Goal: Task Accomplishment & Management: Use online tool/utility

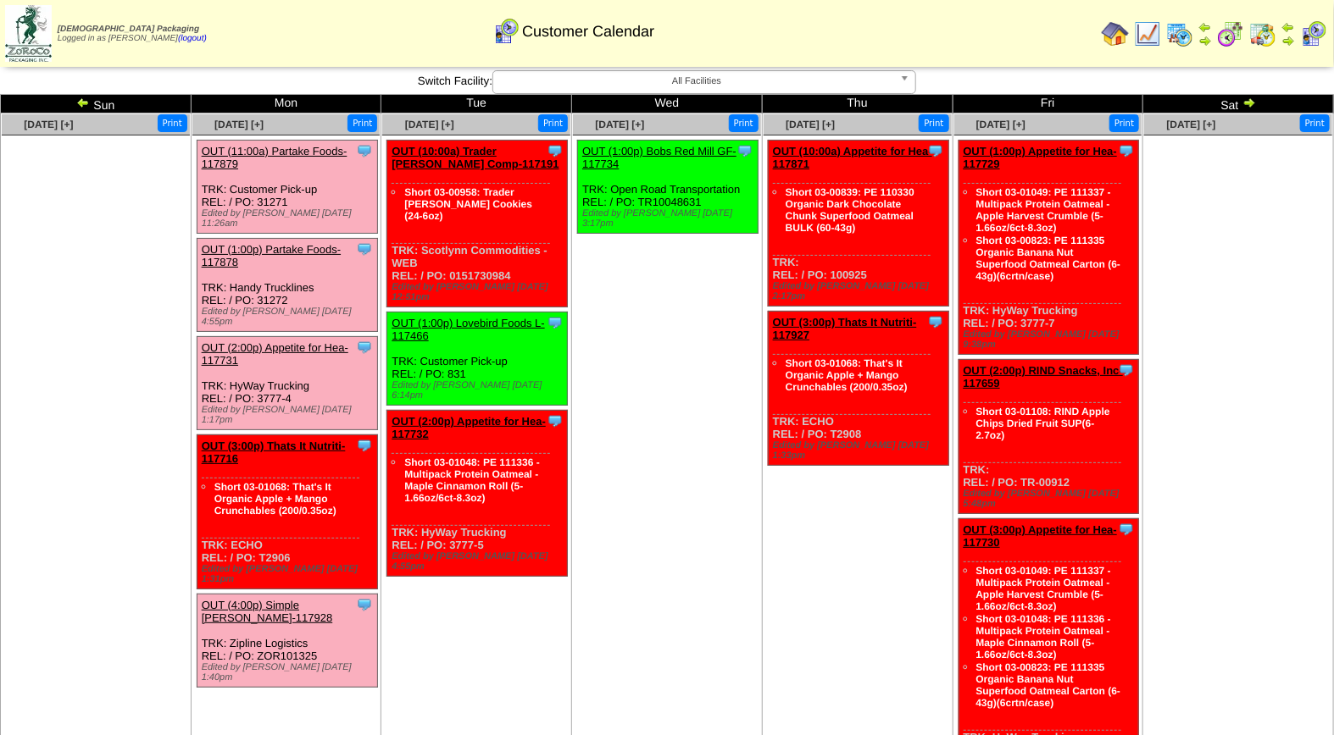
click at [259, 147] on link "OUT (11:00a) Partake Foods-117879" at bounding box center [275, 157] width 146 height 25
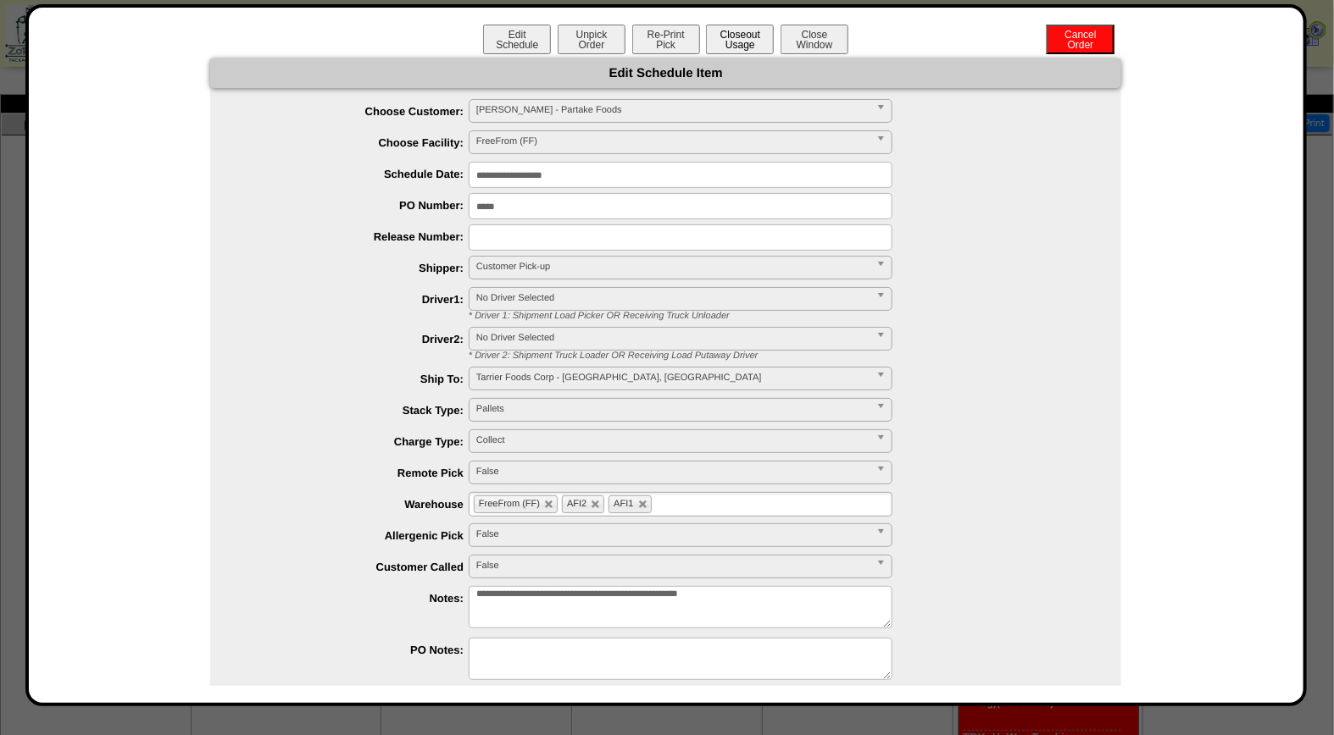
click at [741, 34] on button "Closeout Usage" at bounding box center [740, 40] width 68 height 30
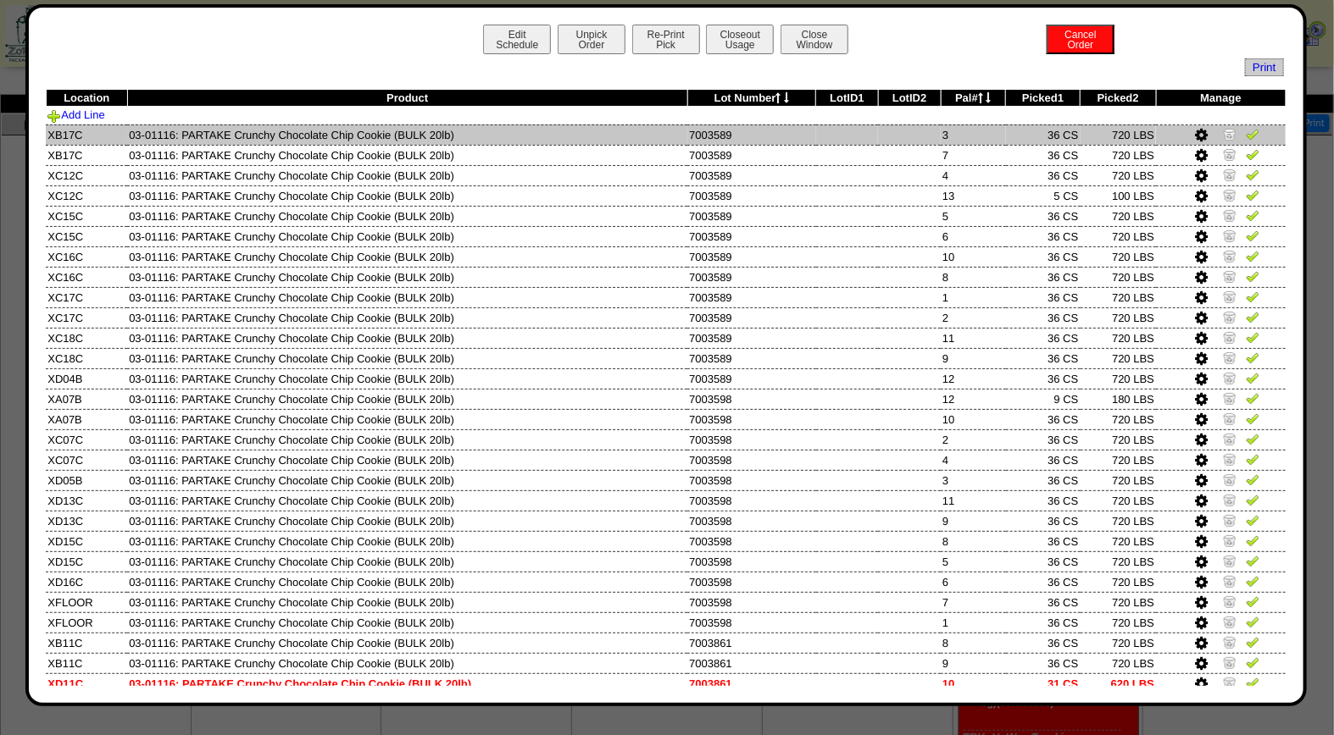
click at [1246, 134] on img at bounding box center [1253, 134] width 14 height 14
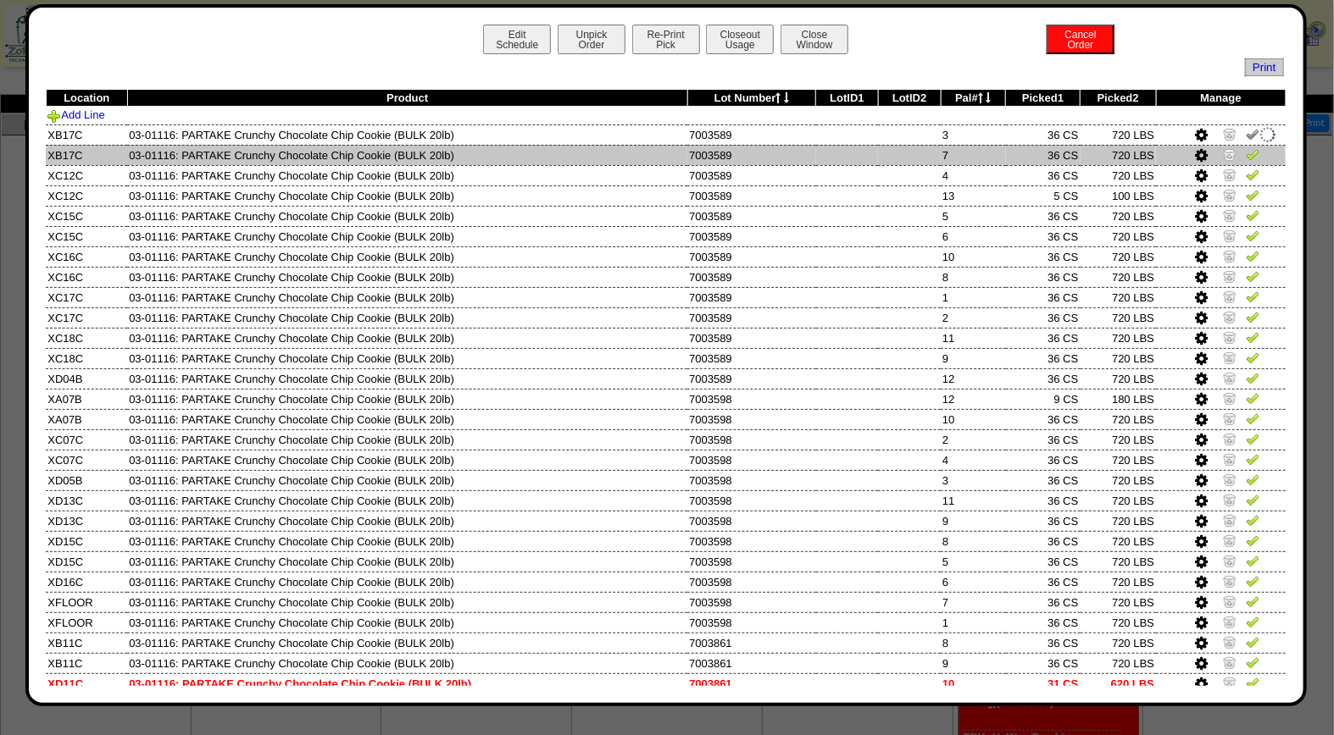
click at [1246, 153] on img at bounding box center [1253, 154] width 14 height 14
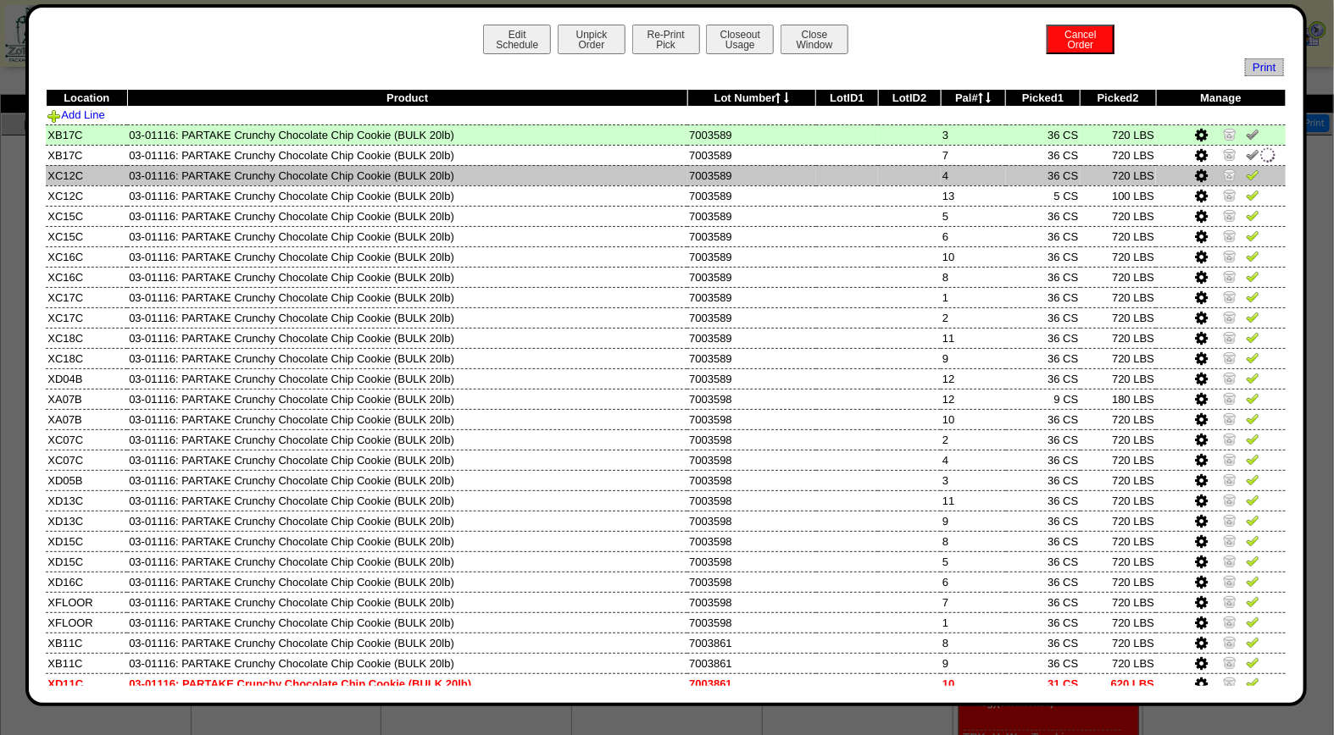
click at [1246, 171] on img at bounding box center [1253, 175] width 14 height 14
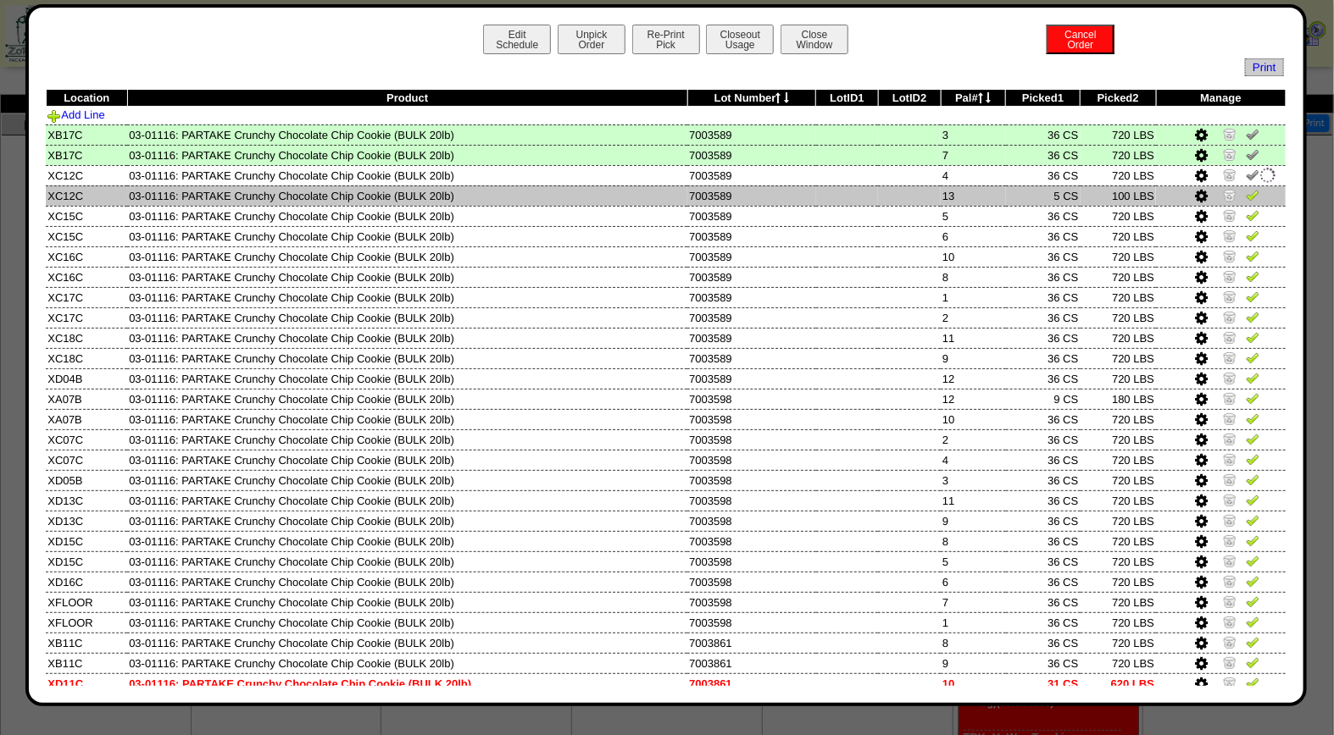
click at [1246, 191] on img at bounding box center [1253, 195] width 14 height 14
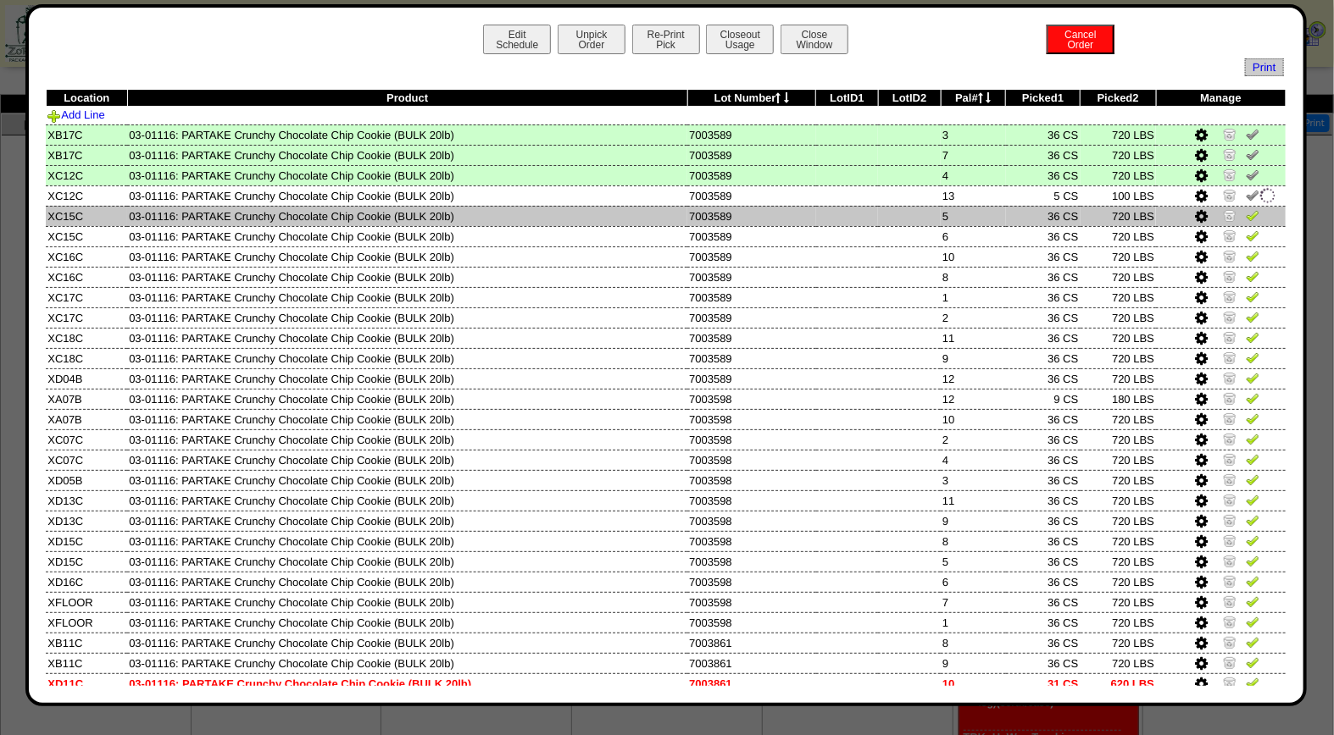
click at [1246, 215] on img at bounding box center [1253, 215] width 14 height 14
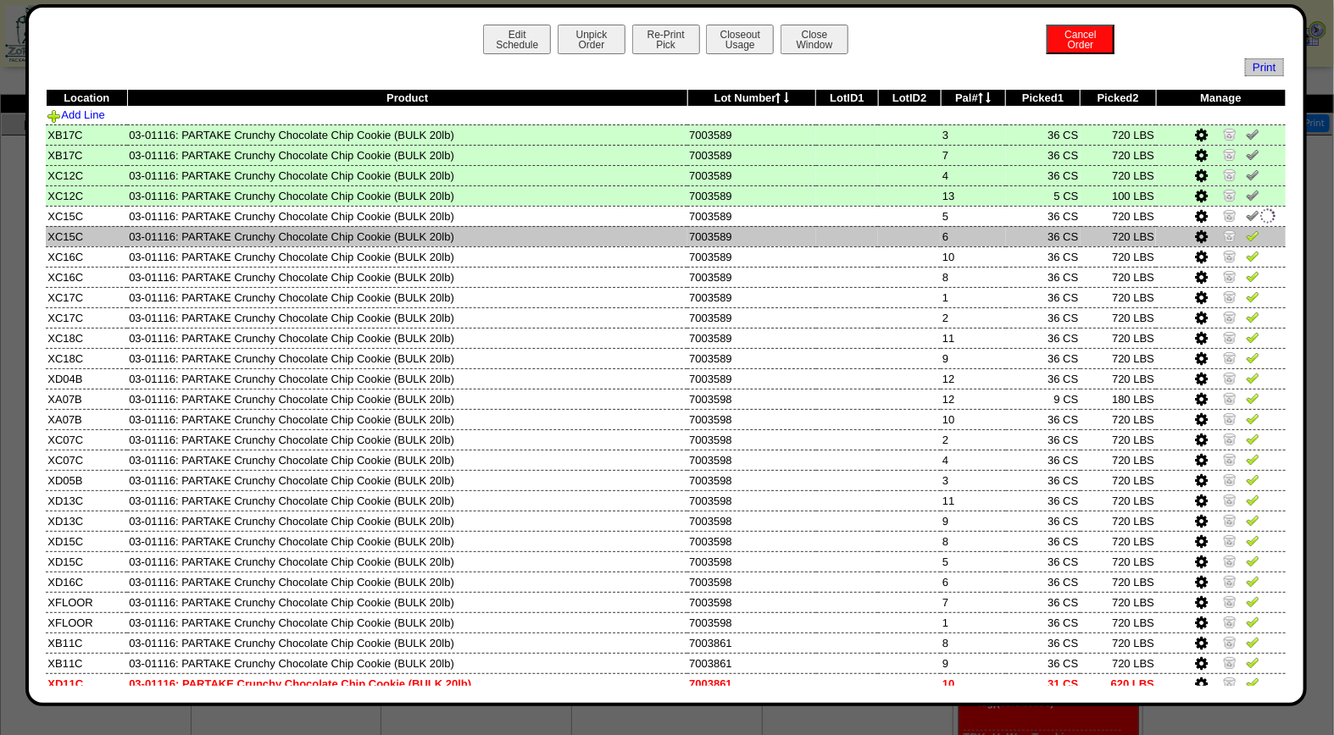
click at [1246, 234] on img at bounding box center [1253, 236] width 14 height 14
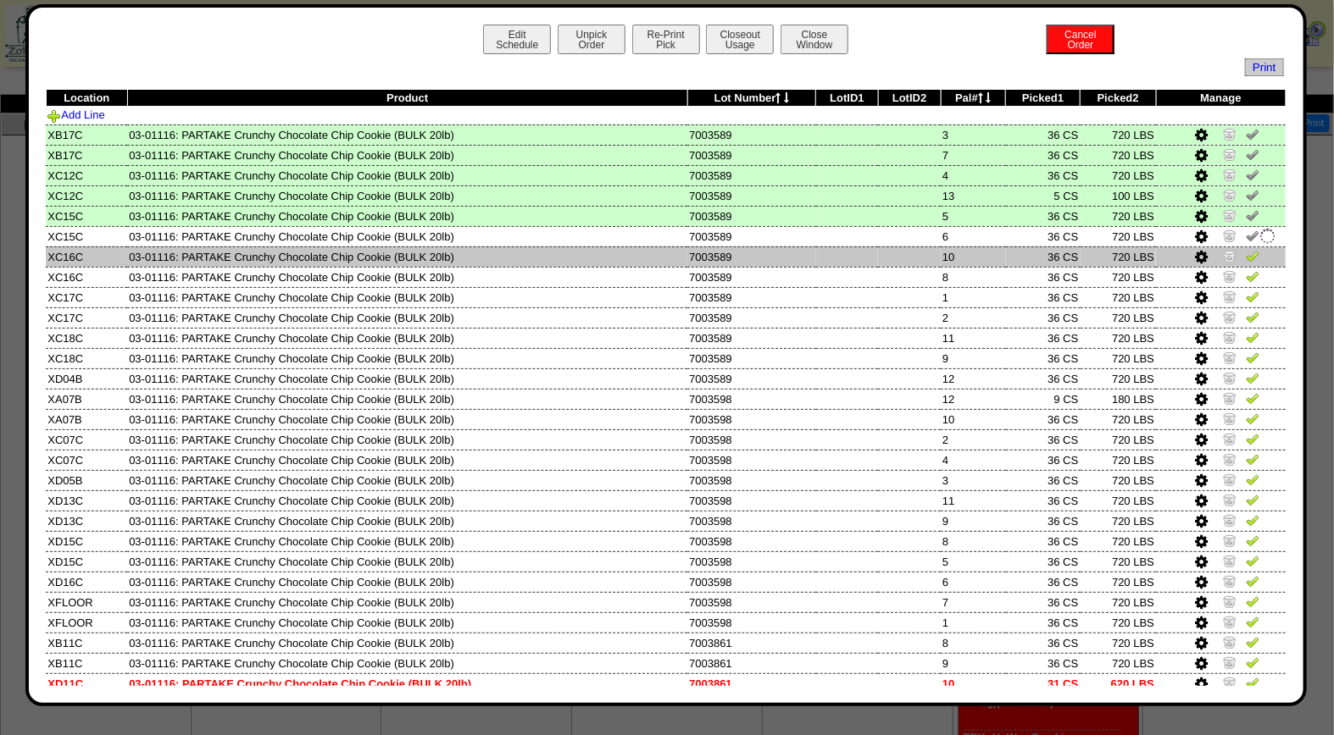
click at [1246, 257] on img at bounding box center [1253, 256] width 14 height 14
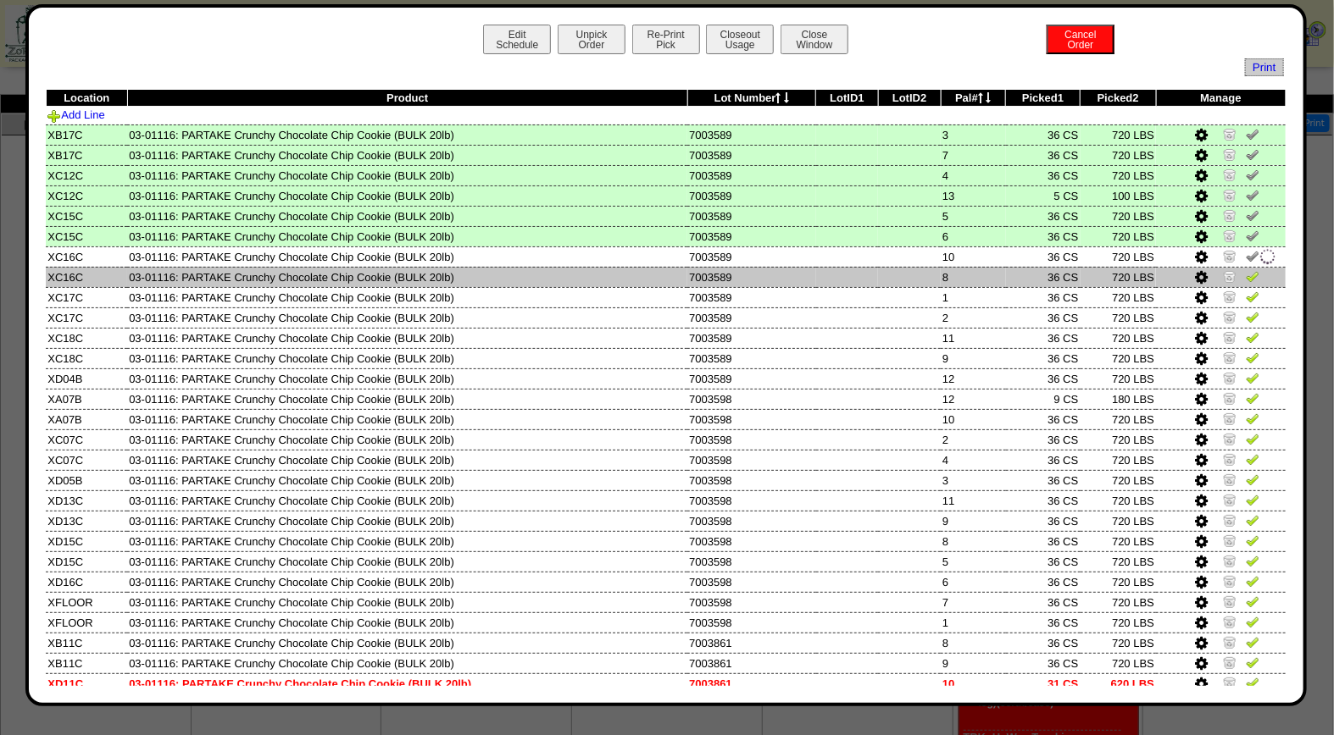
click at [1246, 282] on link at bounding box center [1253, 279] width 14 height 13
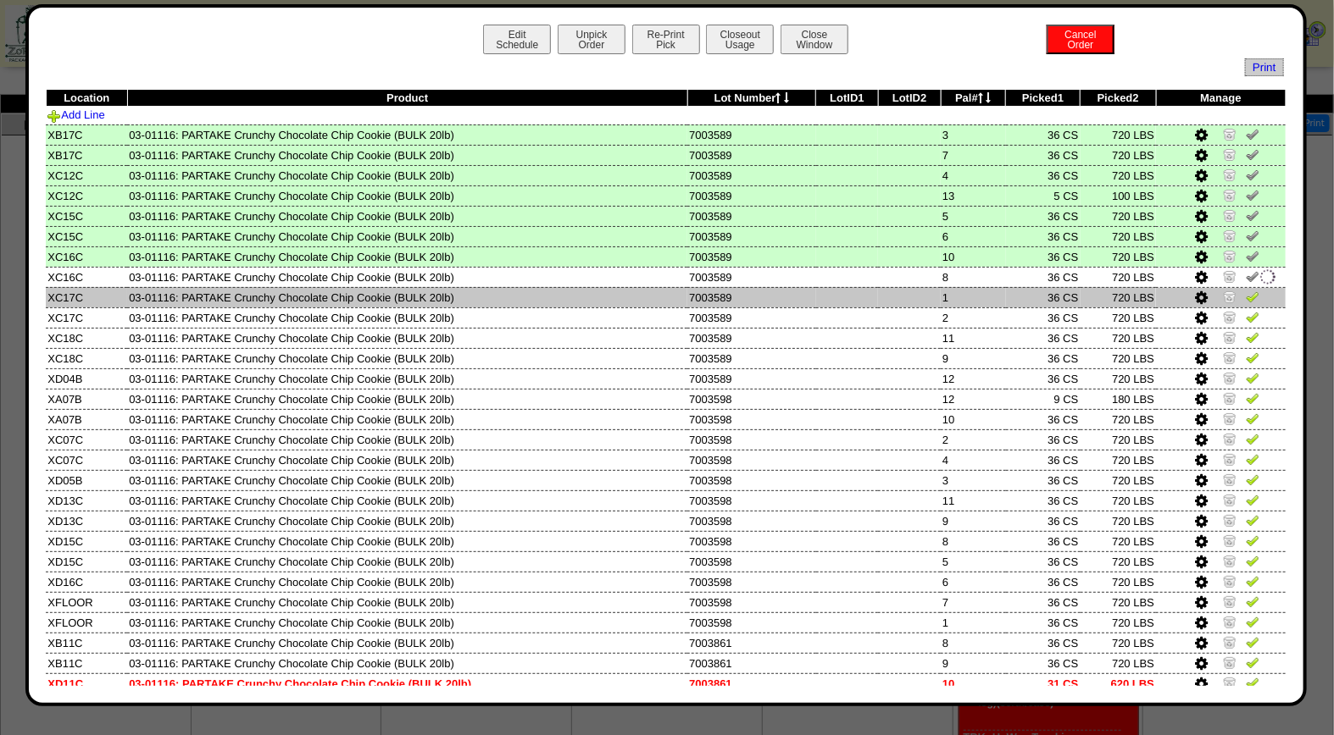
click at [1246, 297] on img at bounding box center [1253, 297] width 14 height 14
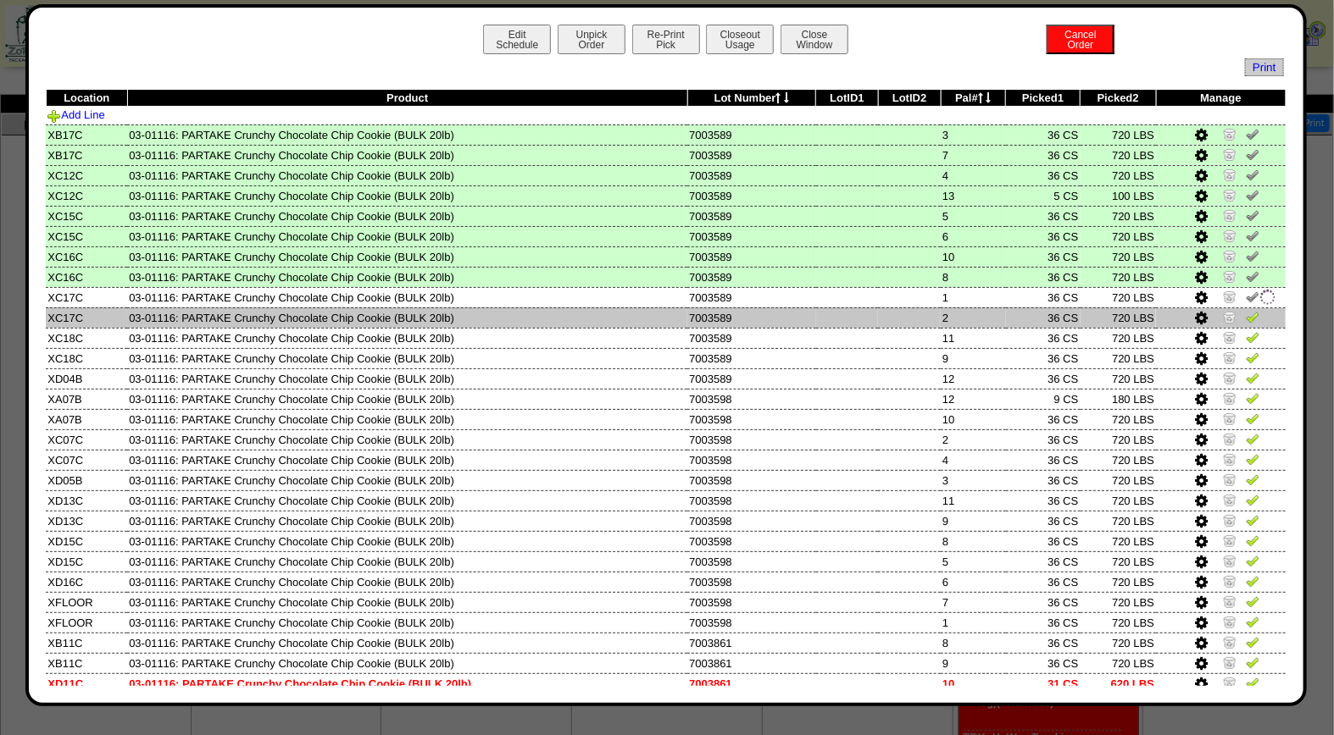
click at [1246, 314] on img at bounding box center [1253, 317] width 14 height 14
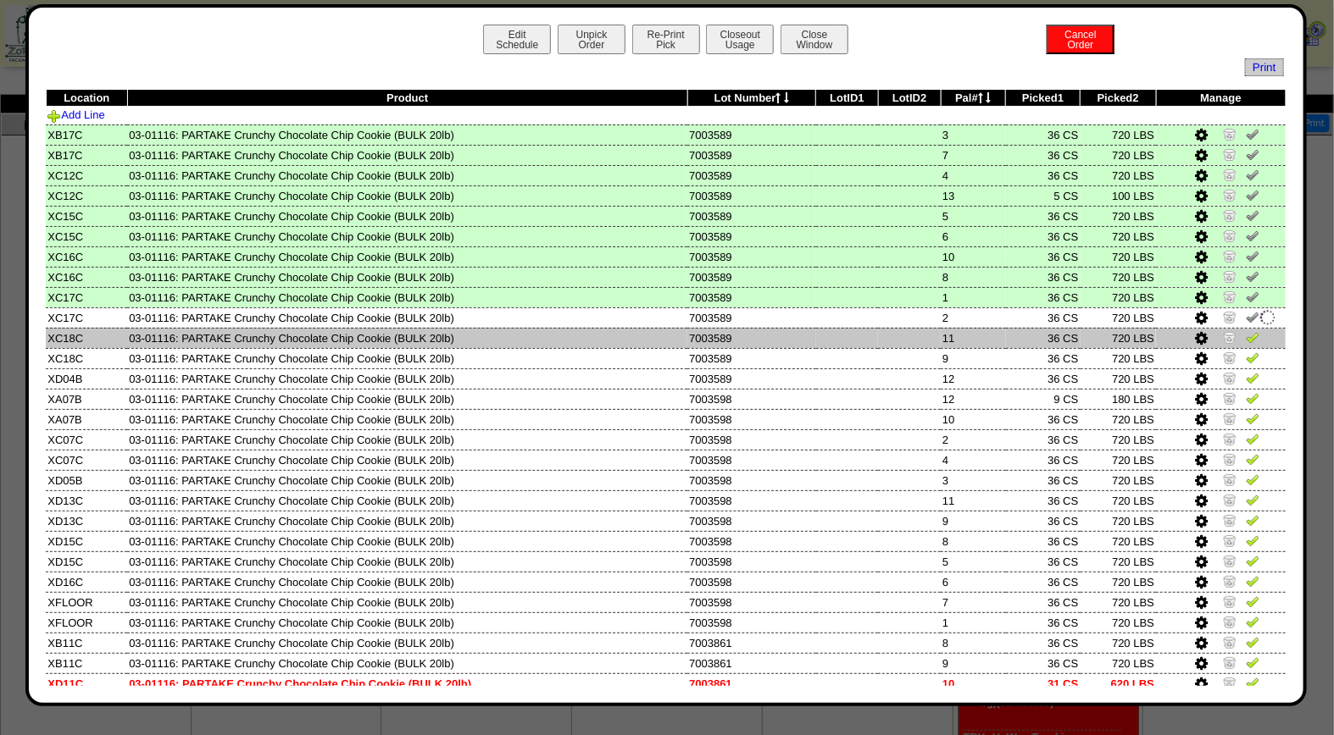
click at [1246, 334] on img at bounding box center [1253, 337] width 14 height 14
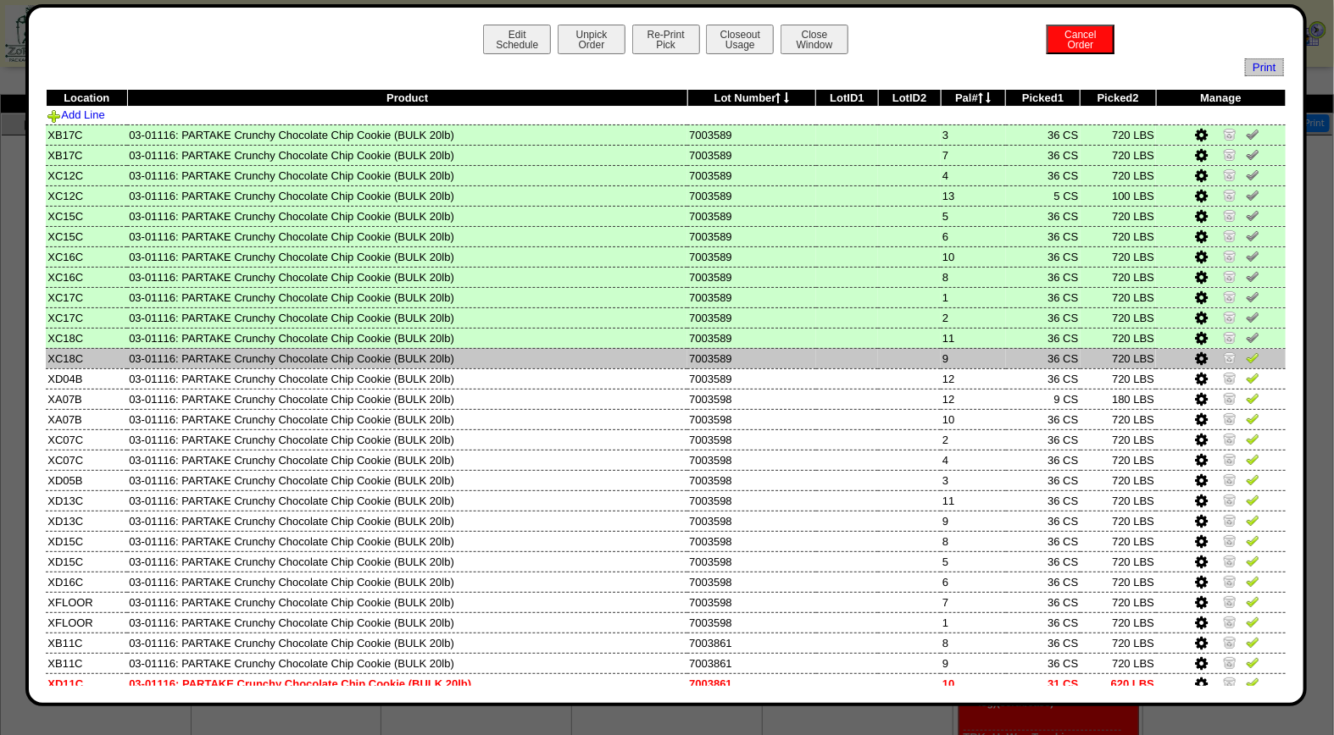
click at [1246, 358] on img at bounding box center [1253, 358] width 14 height 14
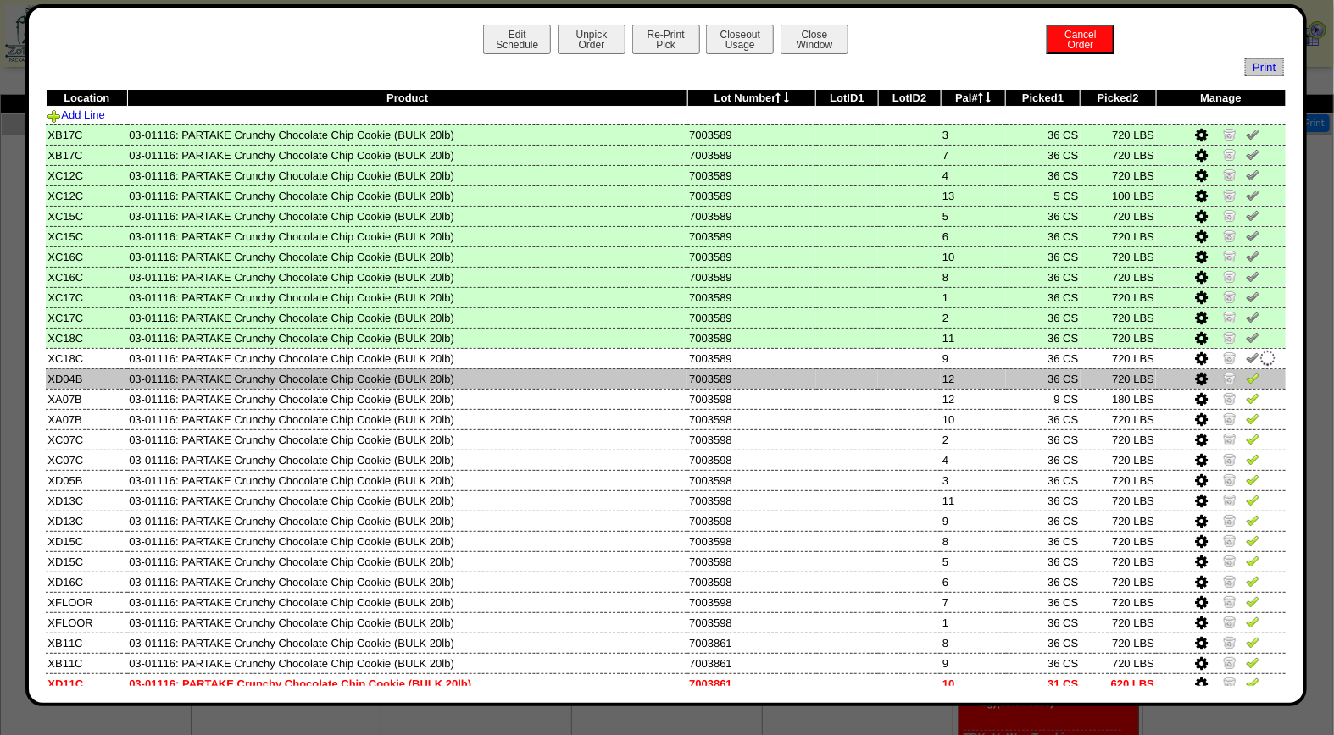
click at [1246, 375] on img at bounding box center [1253, 378] width 14 height 14
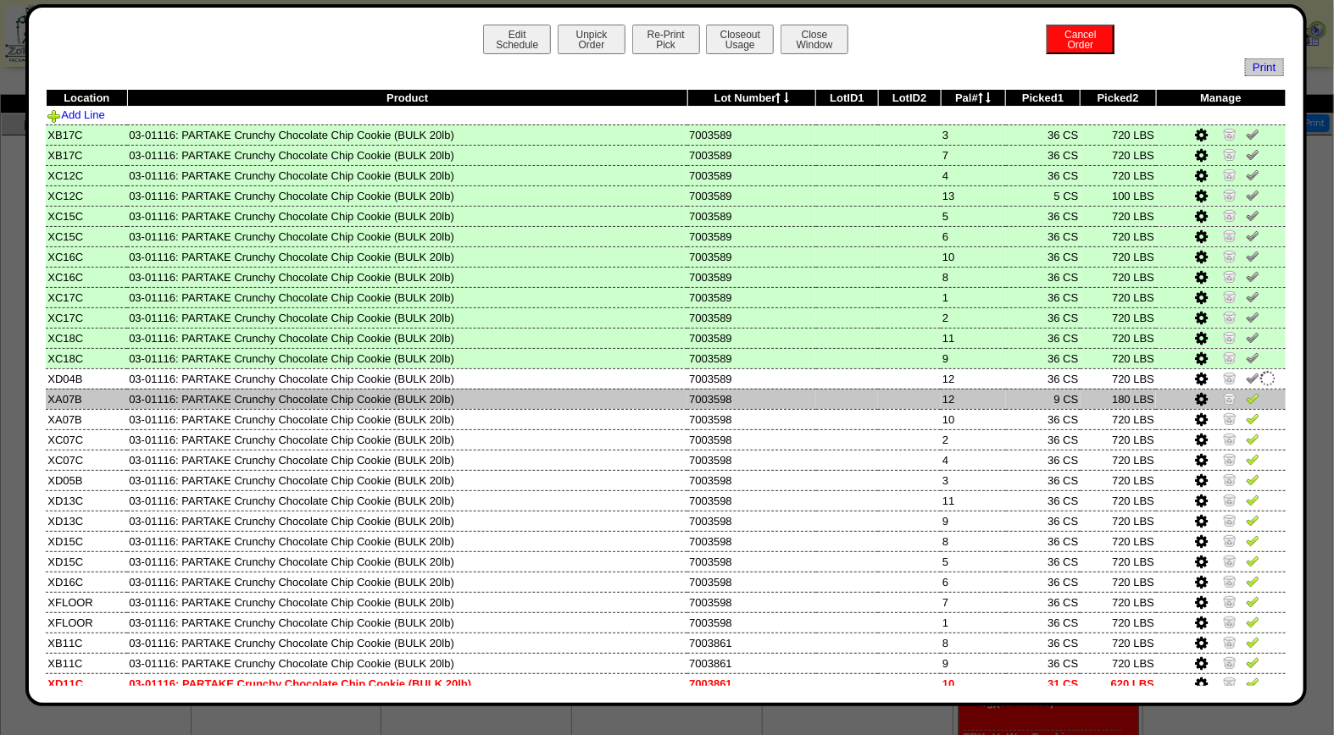
click at [1239, 403] on td at bounding box center [1221, 399] width 130 height 20
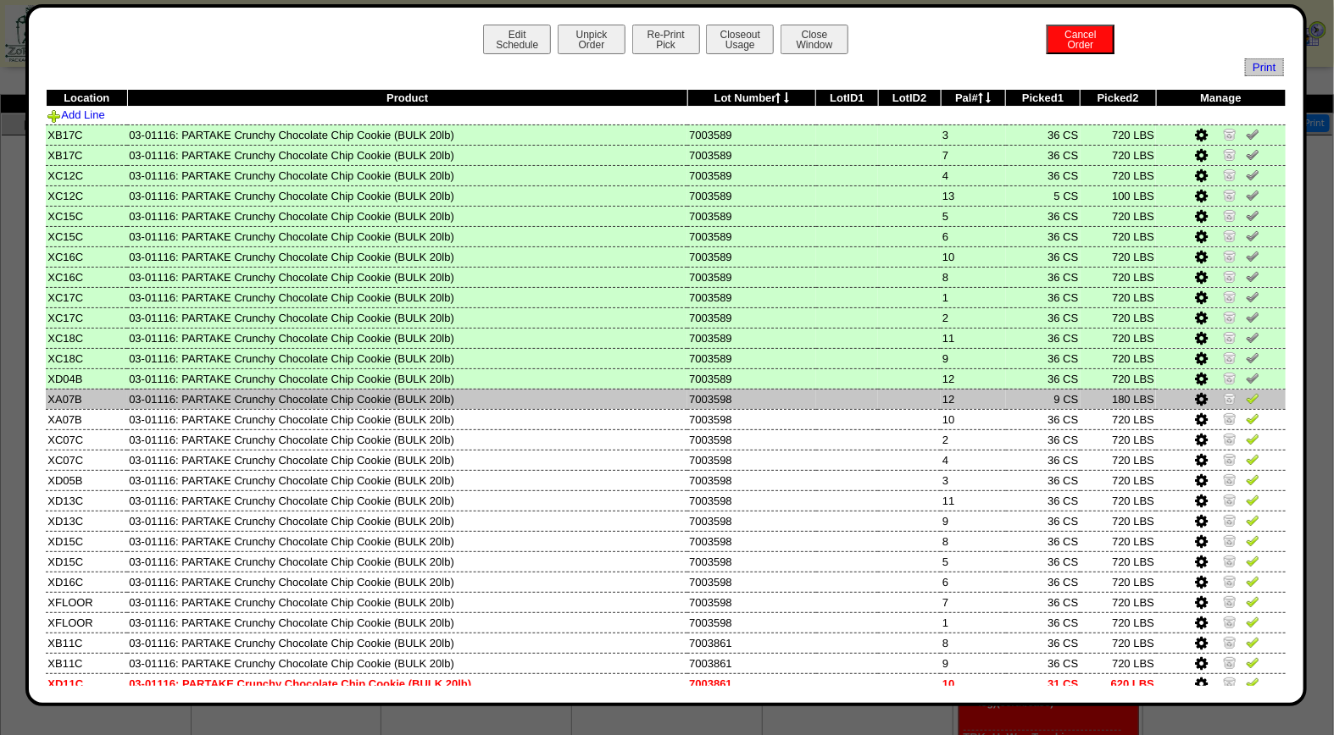
click at [1246, 394] on img at bounding box center [1253, 398] width 14 height 14
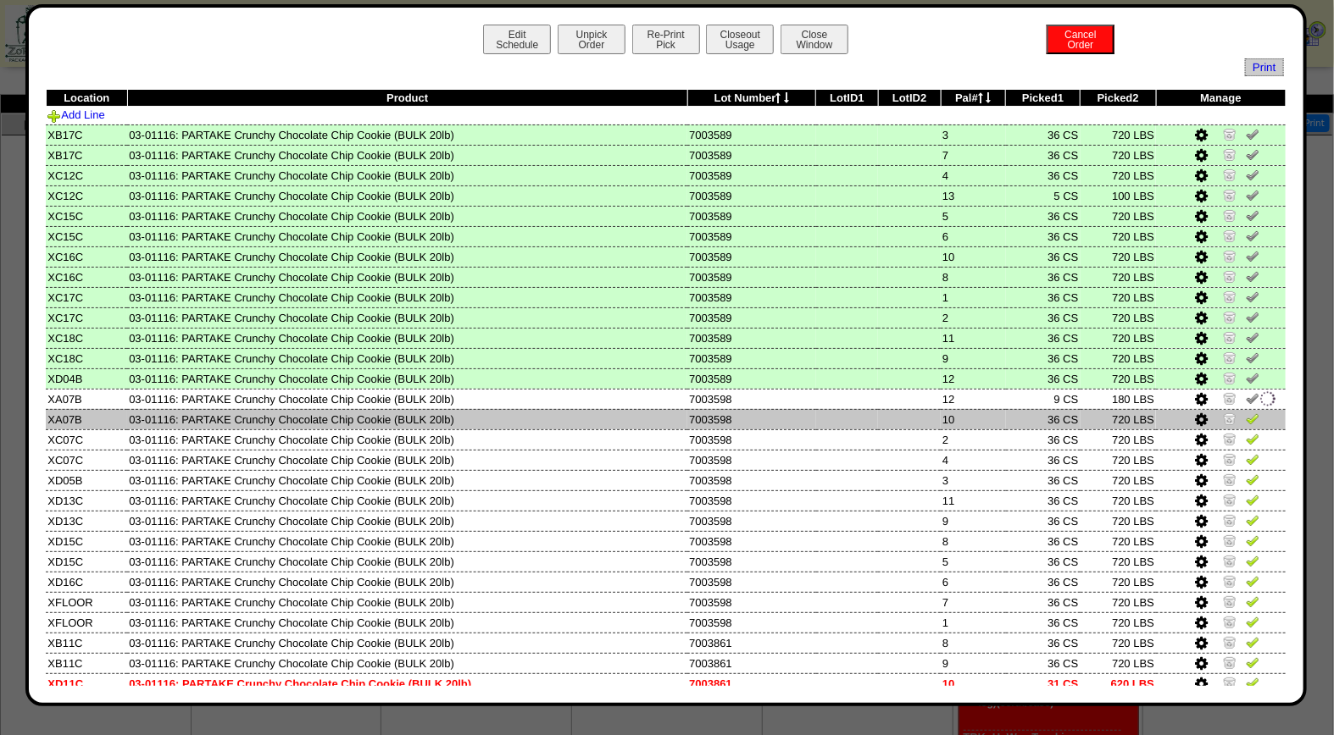
click at [1246, 412] on img at bounding box center [1253, 419] width 14 height 14
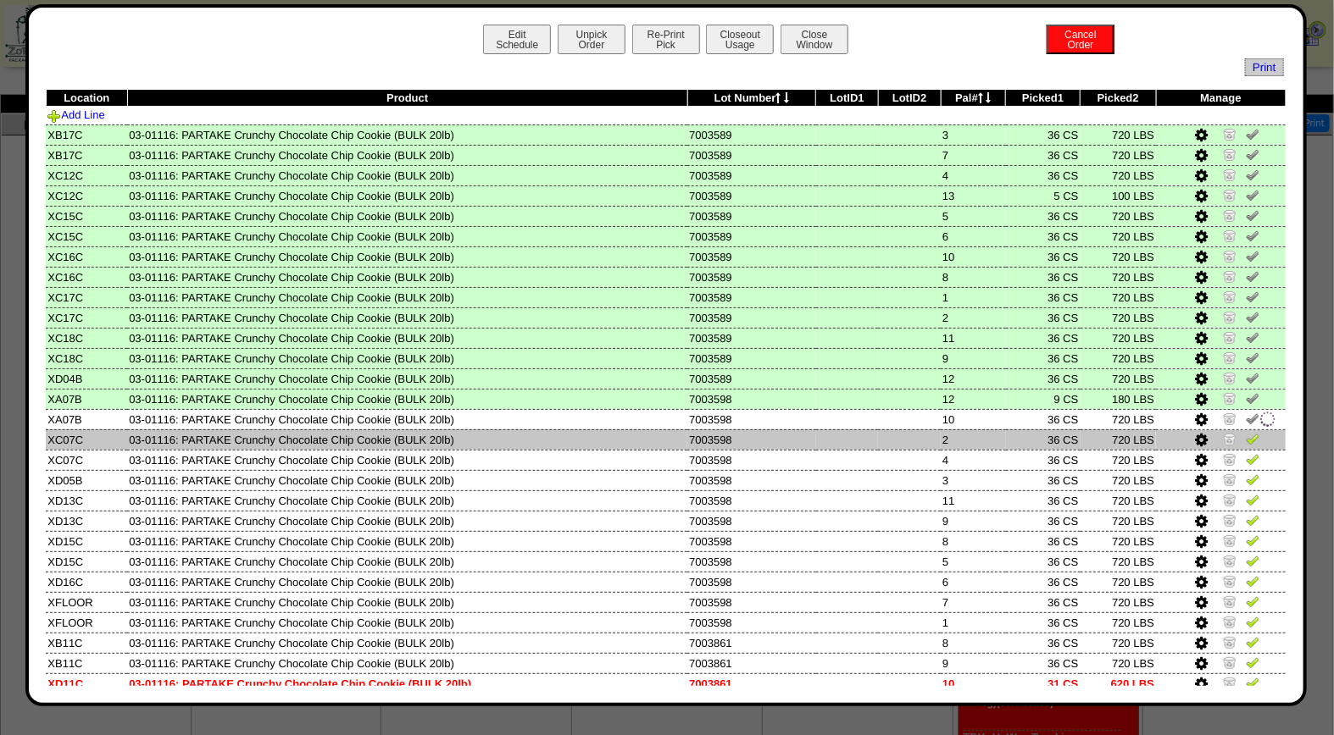
click at [1246, 433] on img at bounding box center [1253, 439] width 14 height 14
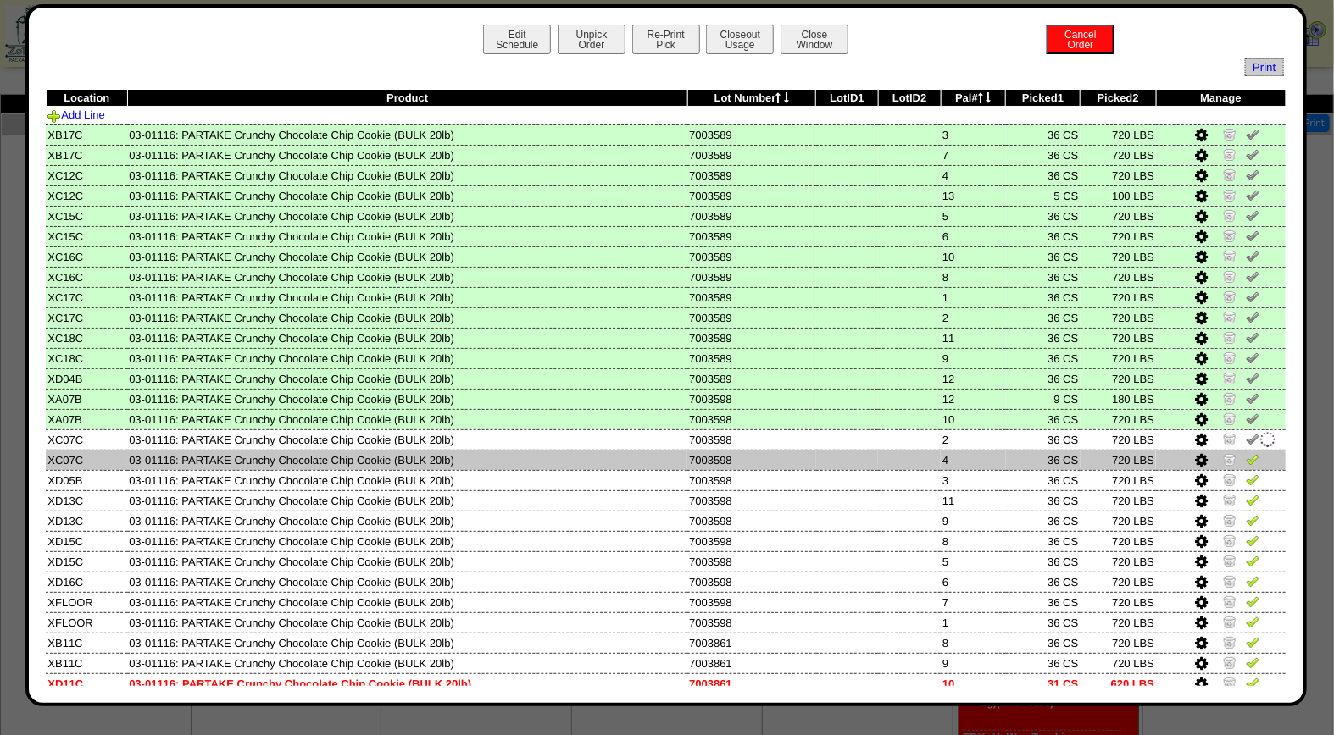
click at [1246, 452] on img at bounding box center [1253, 459] width 14 height 14
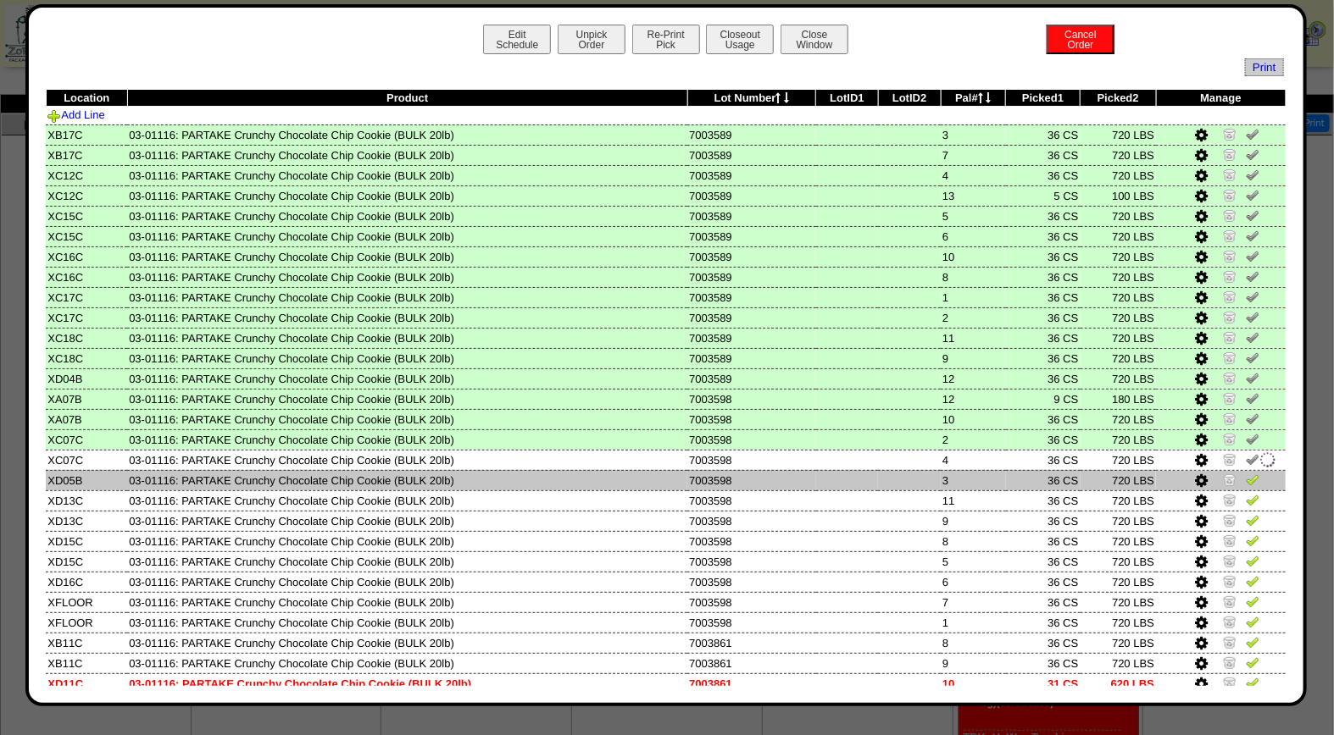
click at [1246, 480] on img at bounding box center [1253, 480] width 14 height 14
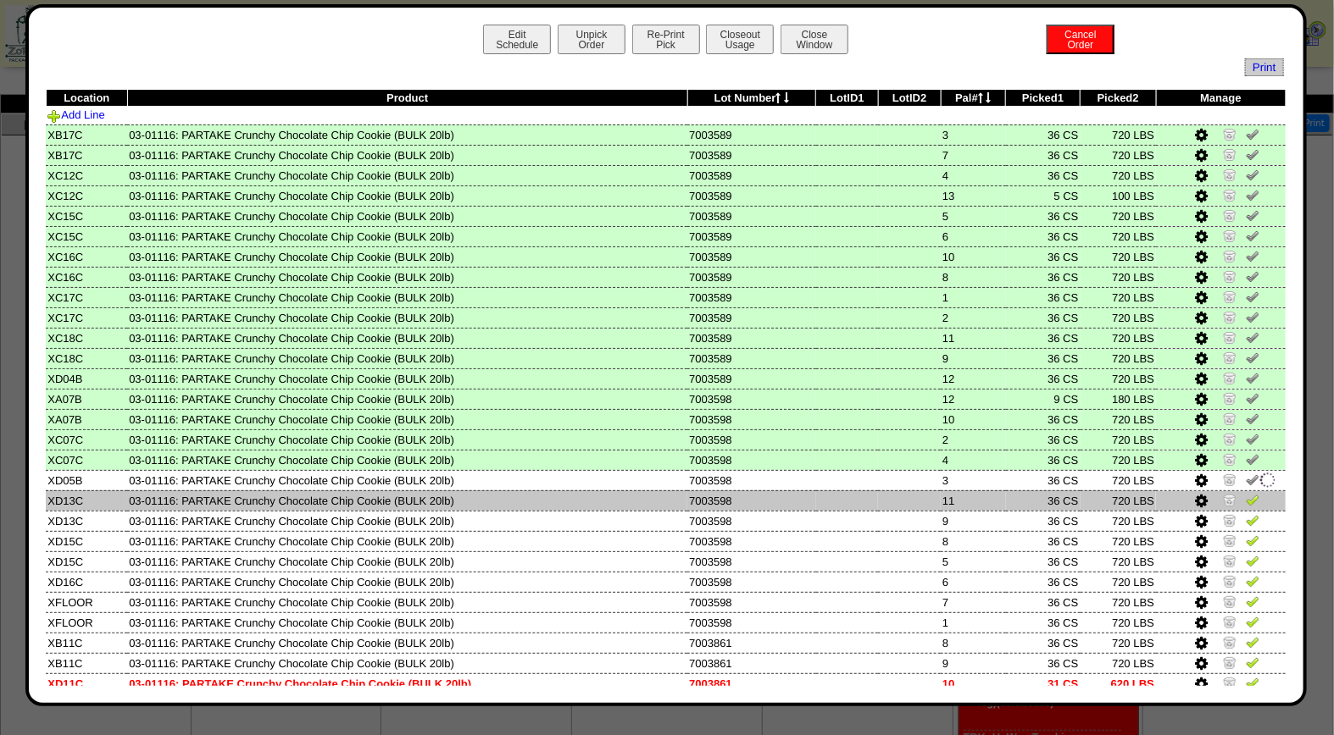
click at [1246, 497] on img at bounding box center [1253, 500] width 14 height 14
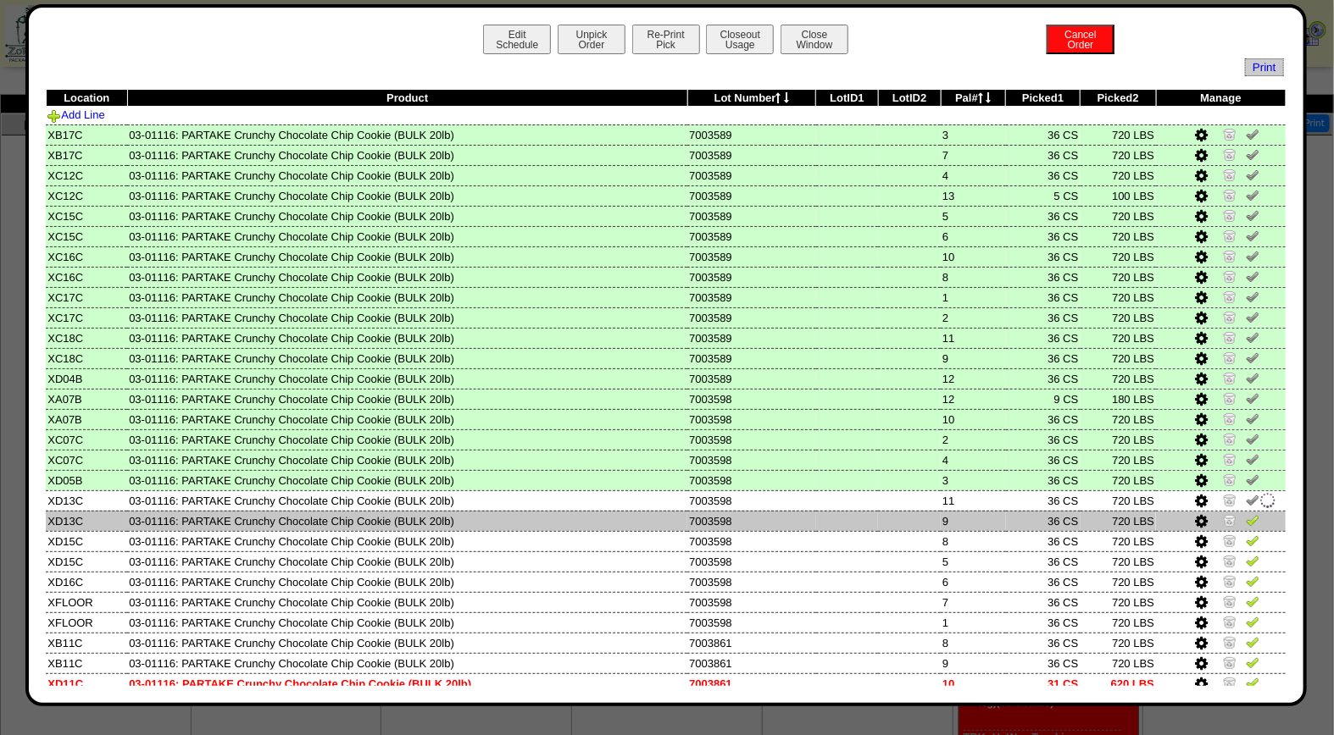
click at [1246, 519] on img at bounding box center [1253, 520] width 14 height 14
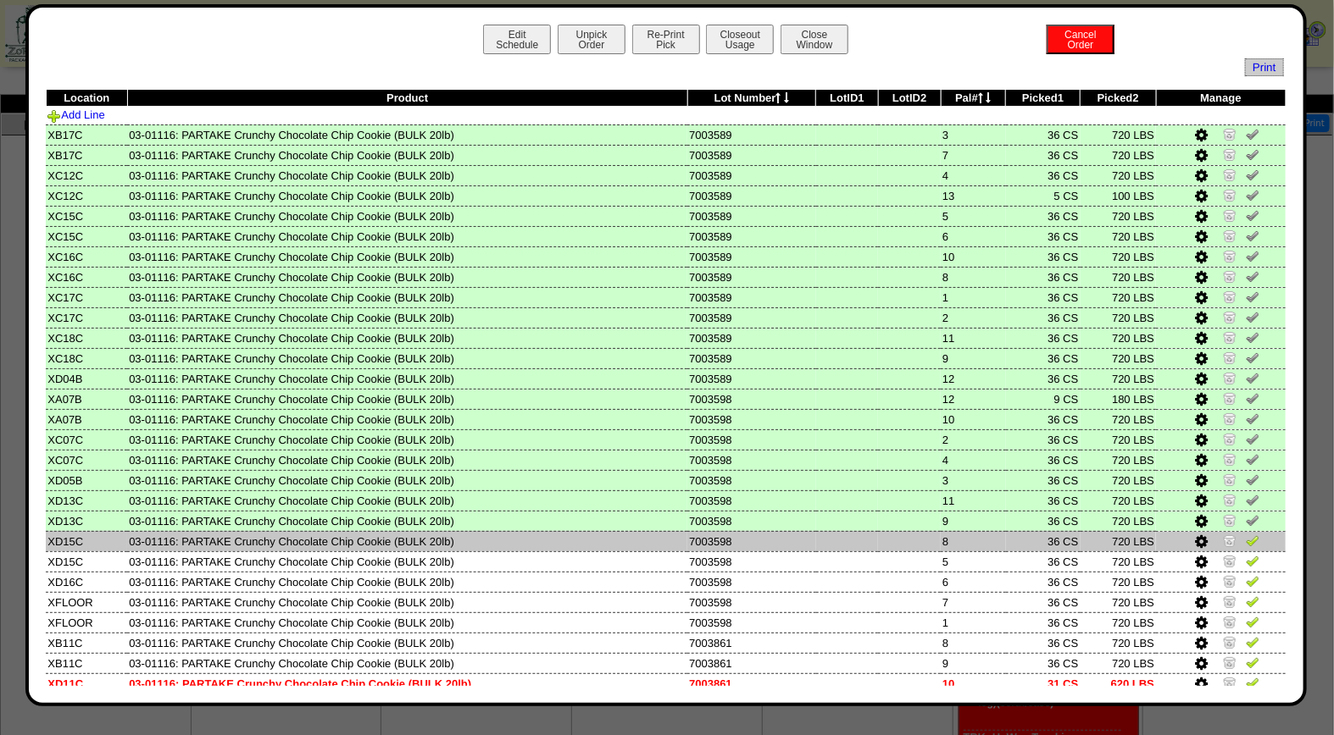
click at [1246, 539] on img at bounding box center [1253, 541] width 14 height 14
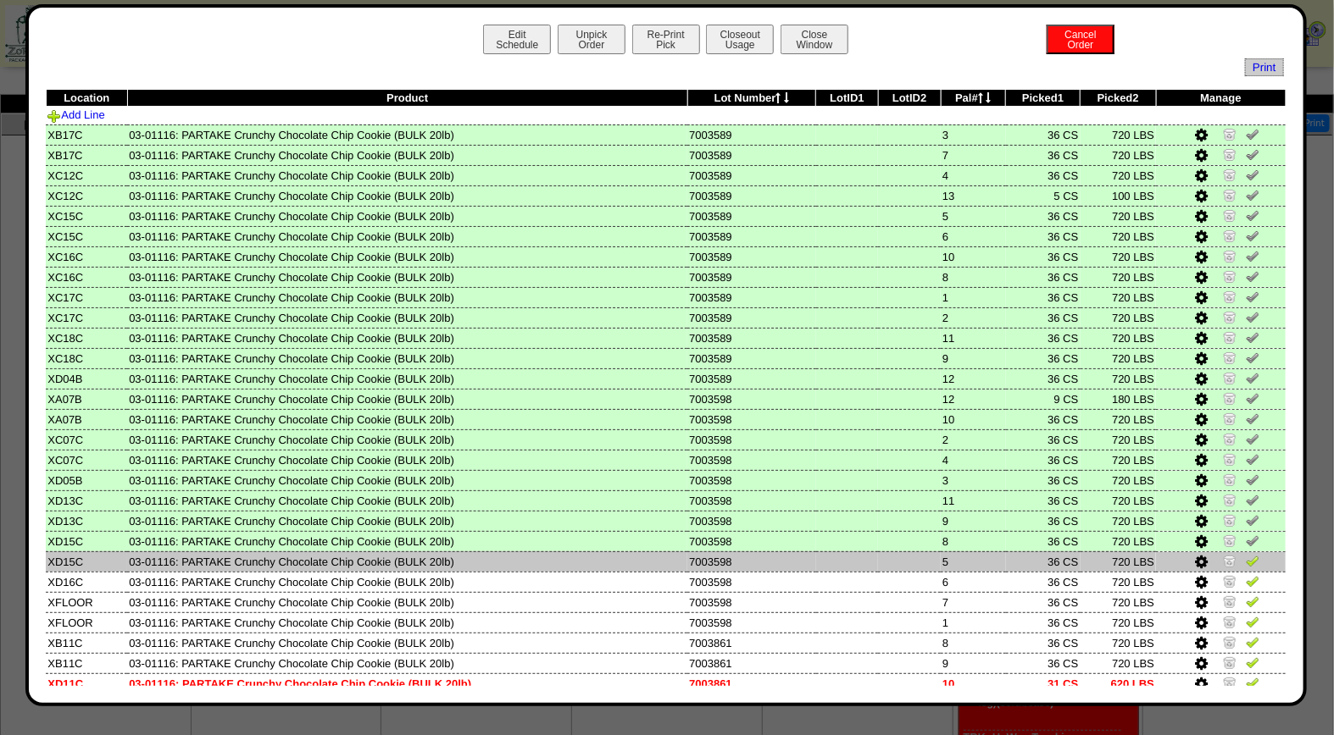
click at [1231, 552] on td at bounding box center [1221, 562] width 130 height 20
click at [1246, 554] on img at bounding box center [1253, 561] width 14 height 14
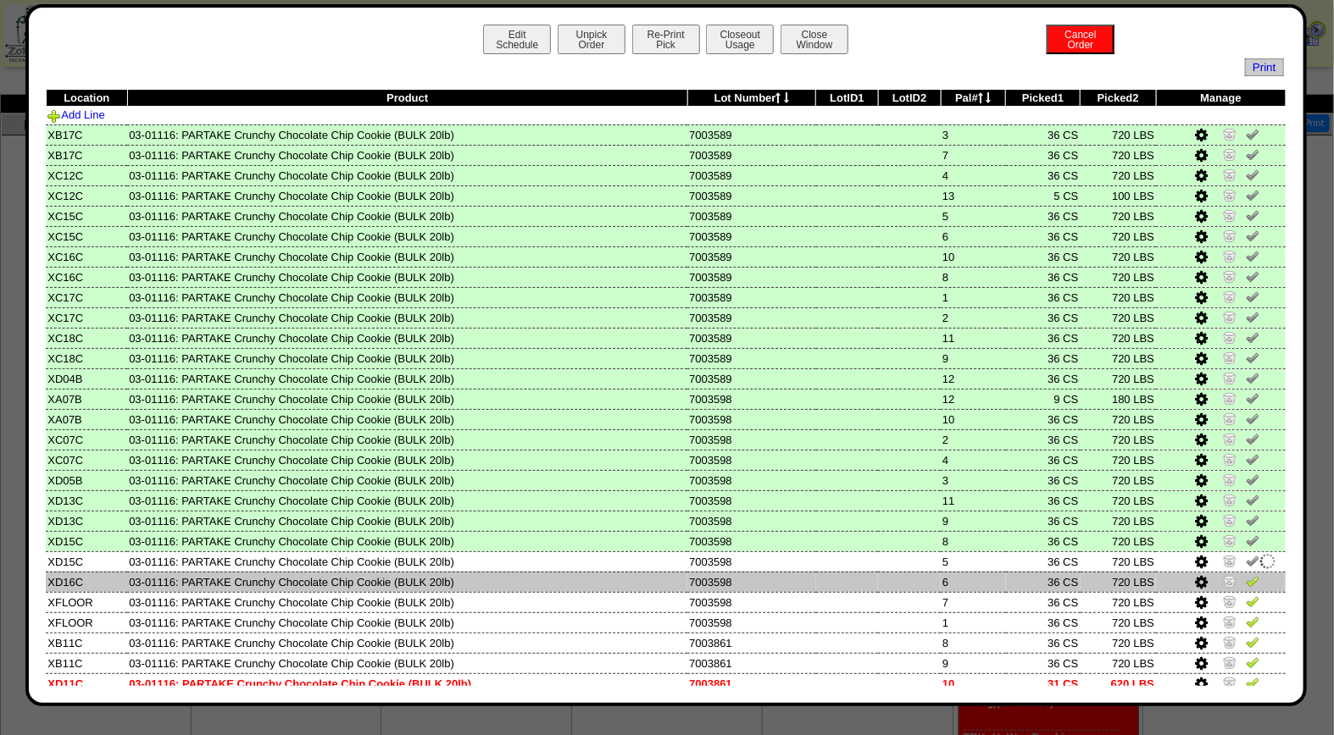
click at [1246, 575] on img at bounding box center [1253, 582] width 14 height 14
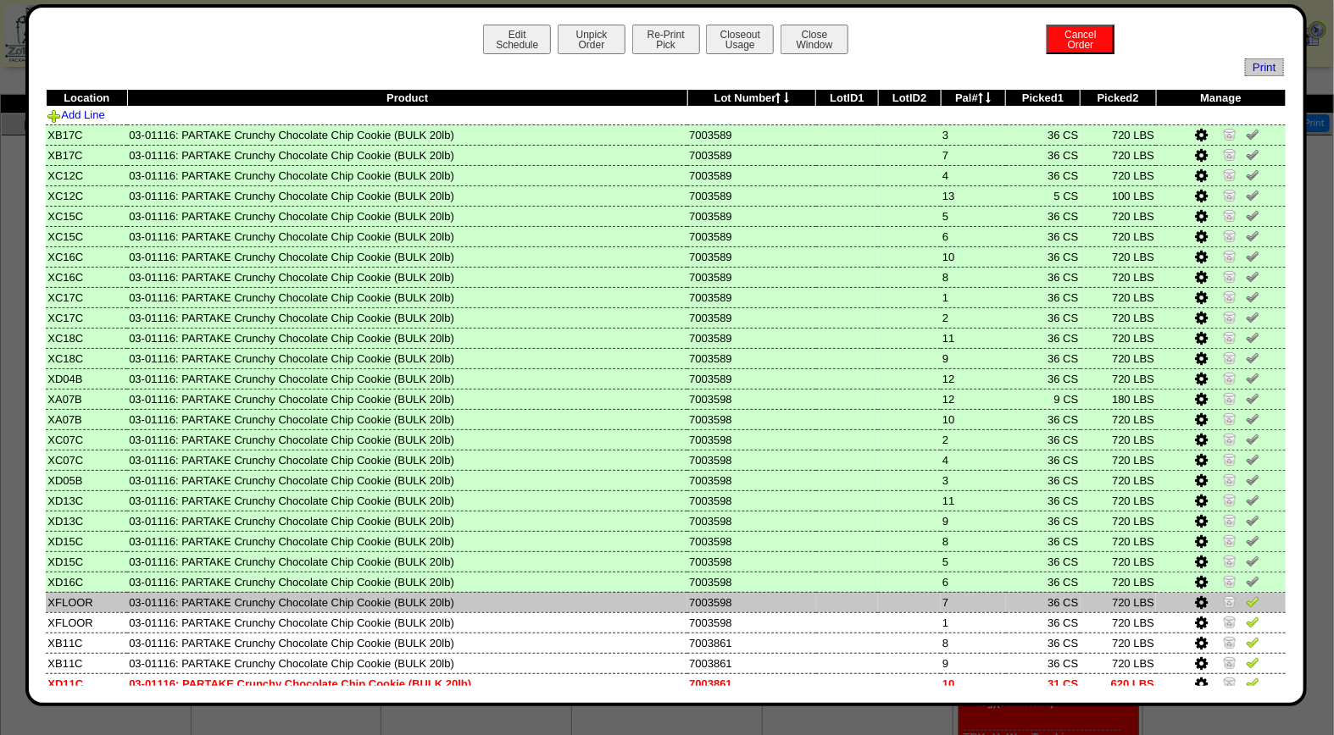
click at [1246, 595] on img at bounding box center [1253, 602] width 14 height 14
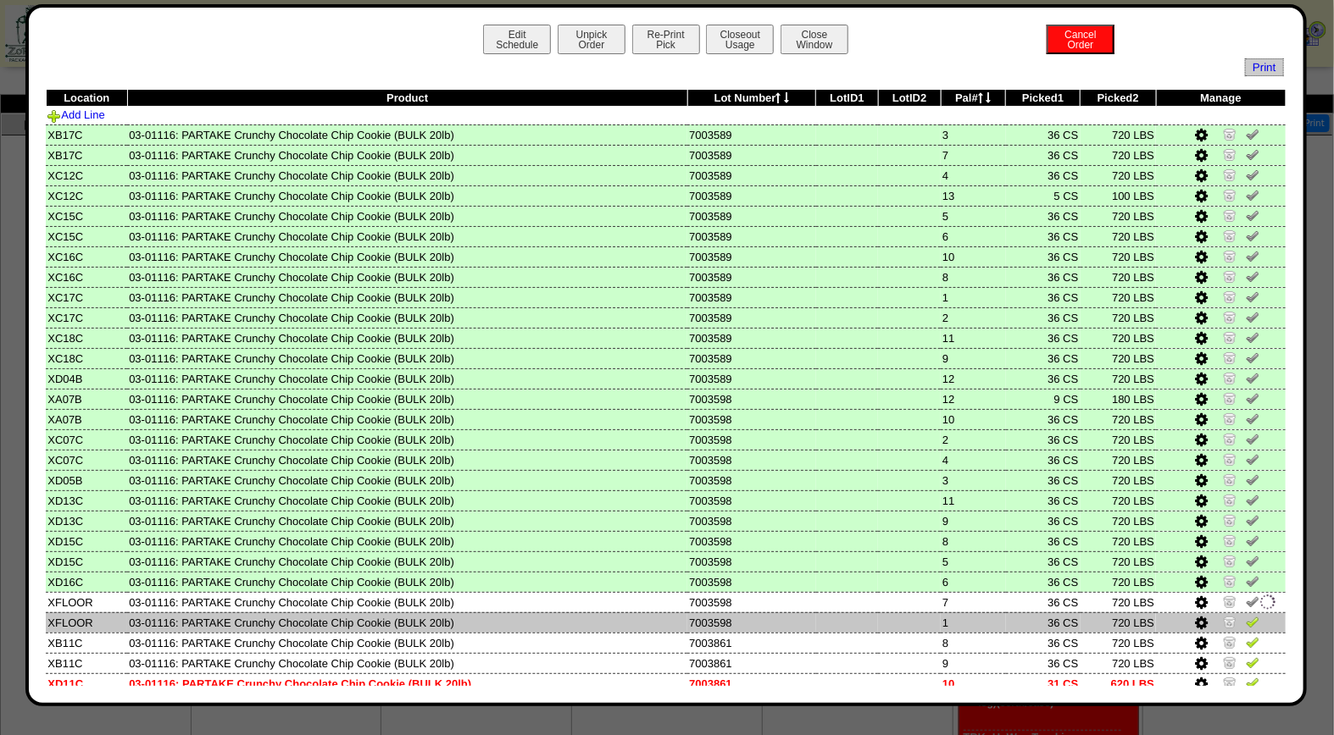
click at [1246, 615] on img at bounding box center [1253, 622] width 14 height 14
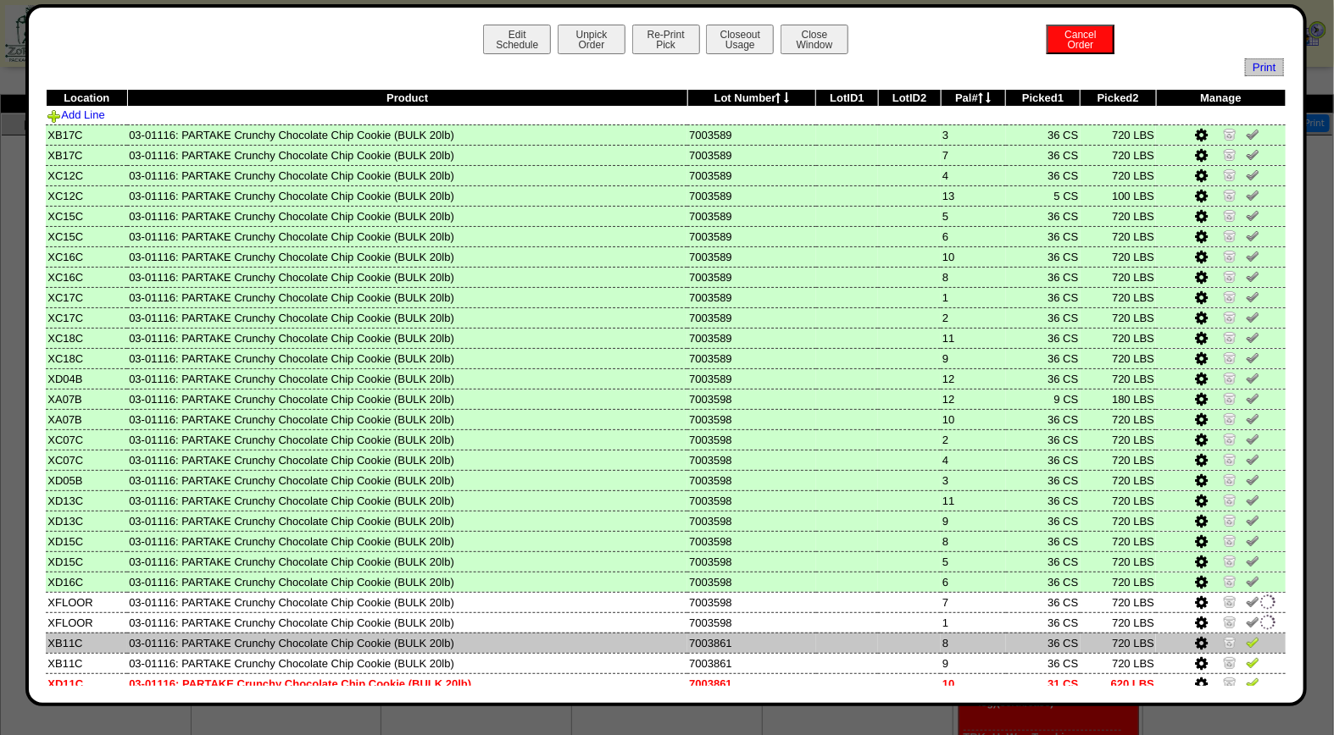
click at [1246, 638] on img at bounding box center [1253, 643] width 14 height 14
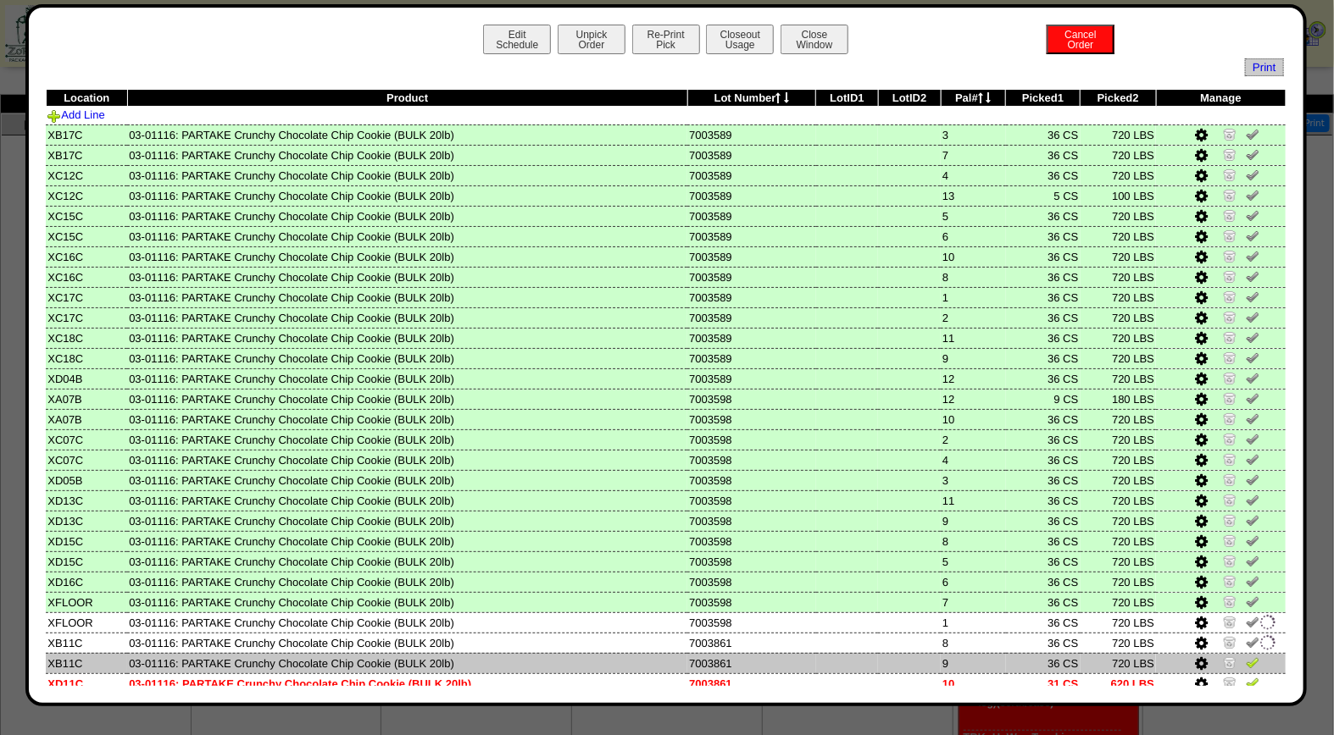
click at [1246, 656] on img at bounding box center [1253, 663] width 14 height 14
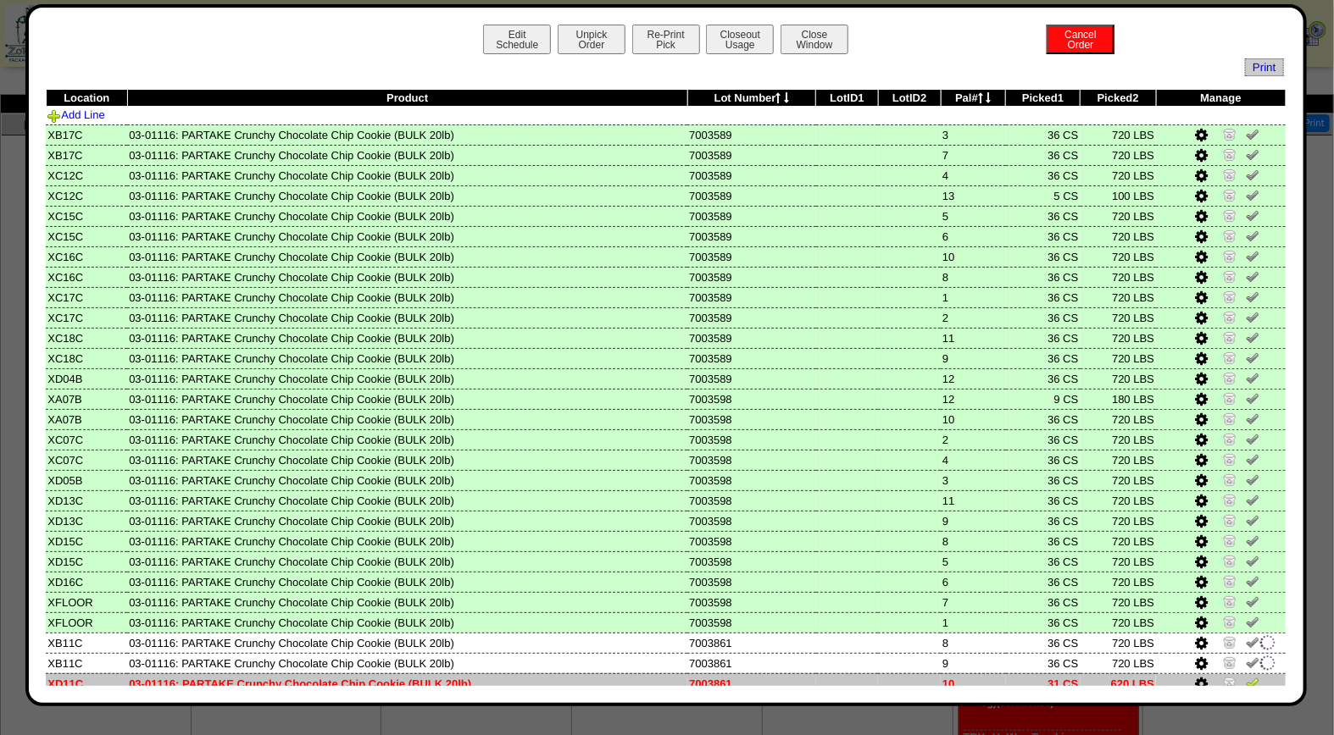
click at [1246, 676] on img at bounding box center [1253, 683] width 14 height 14
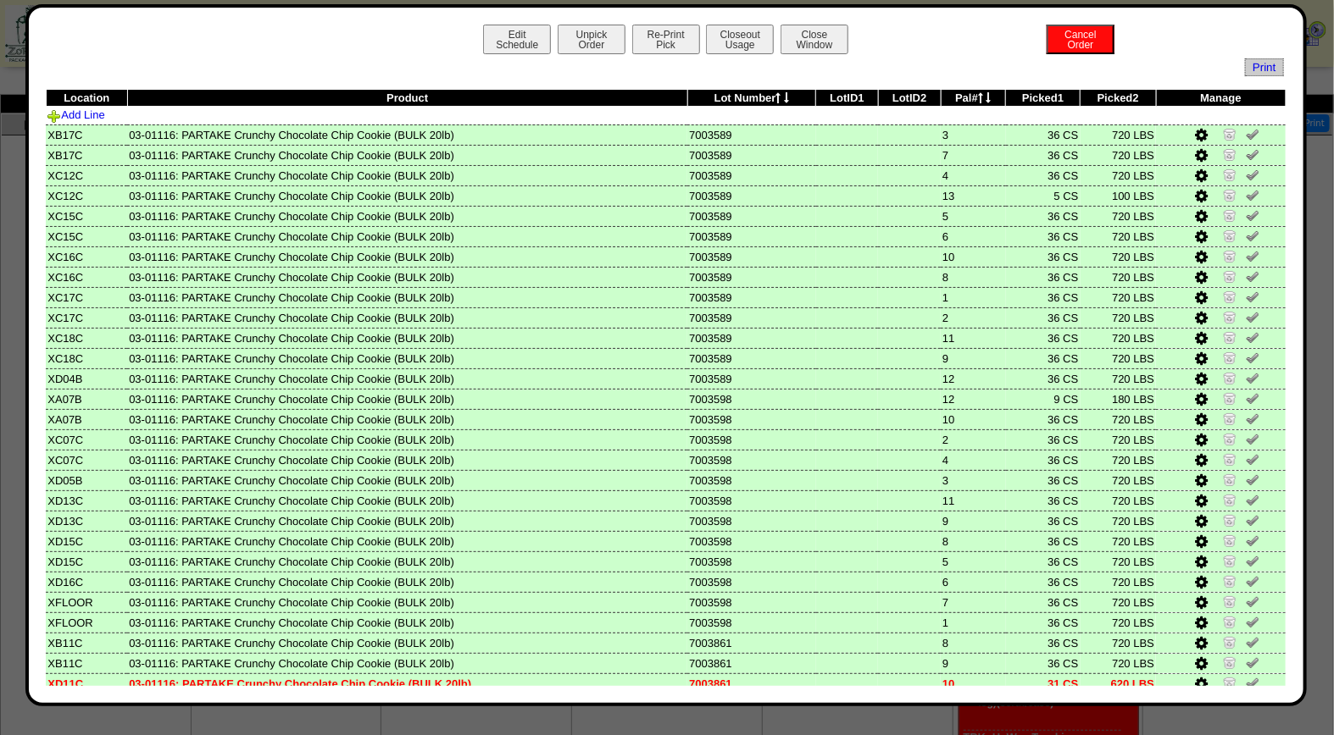
scroll to position [80, 0]
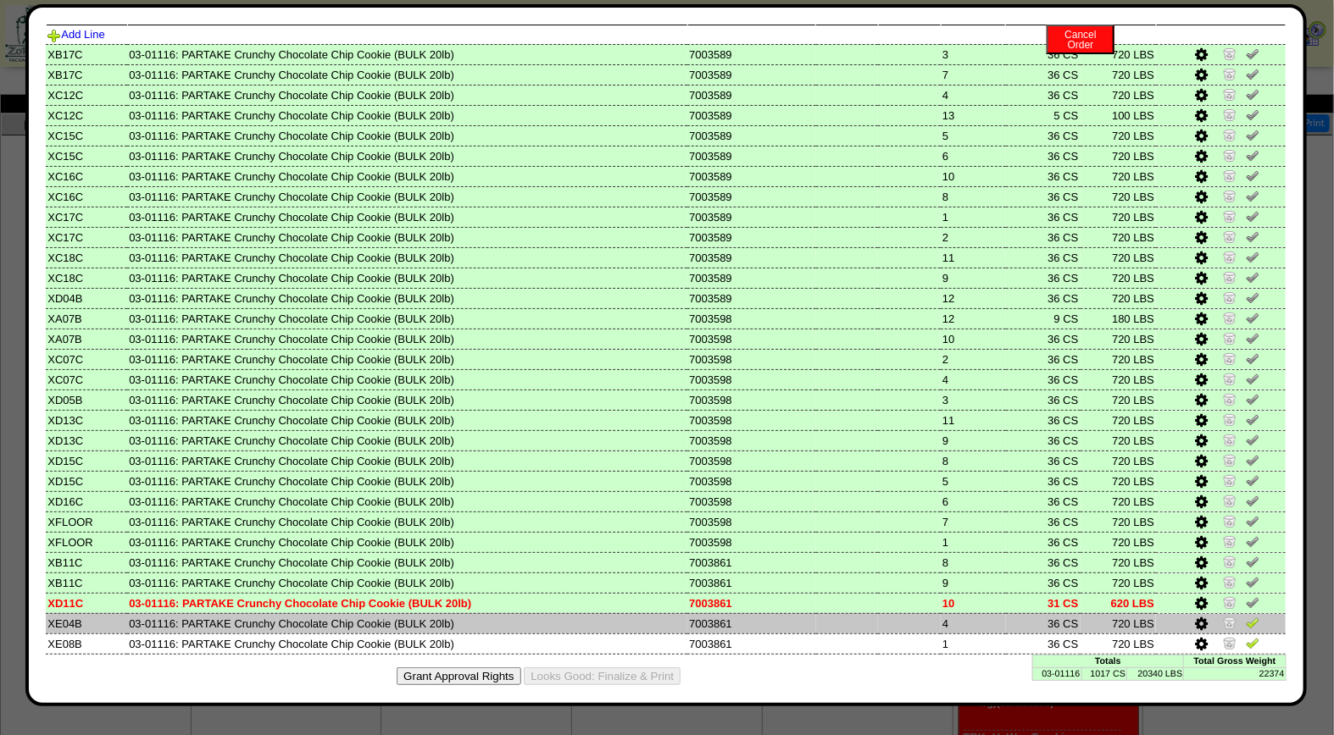
click at [1246, 616] on img at bounding box center [1253, 623] width 14 height 14
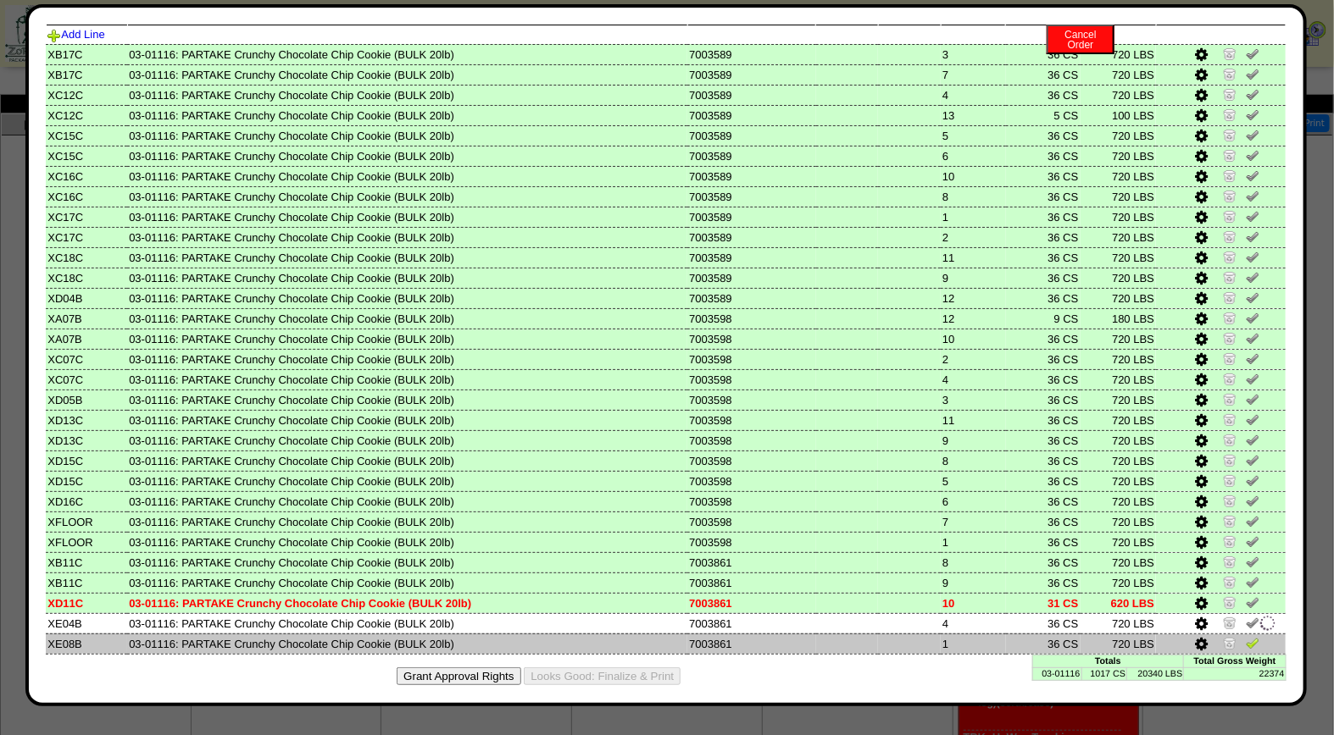
click at [1246, 636] on img at bounding box center [1253, 643] width 14 height 14
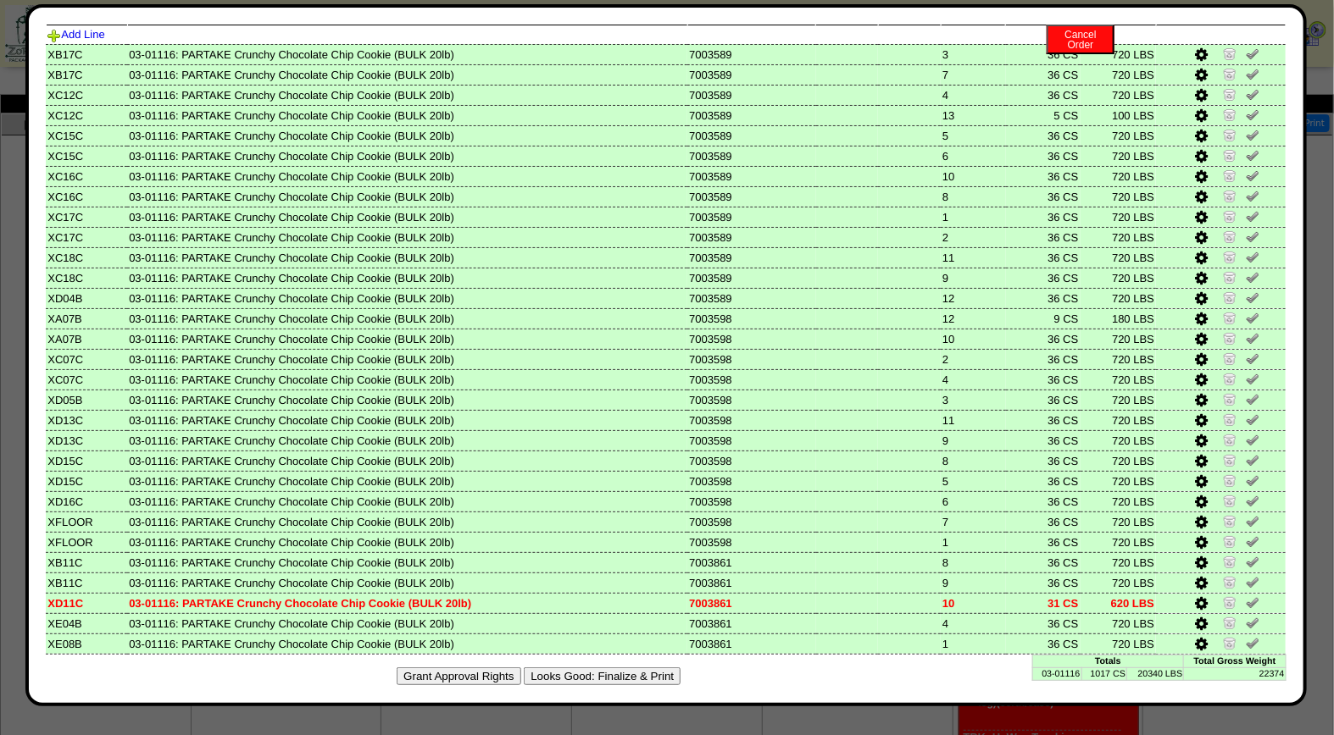
scroll to position [0, 0]
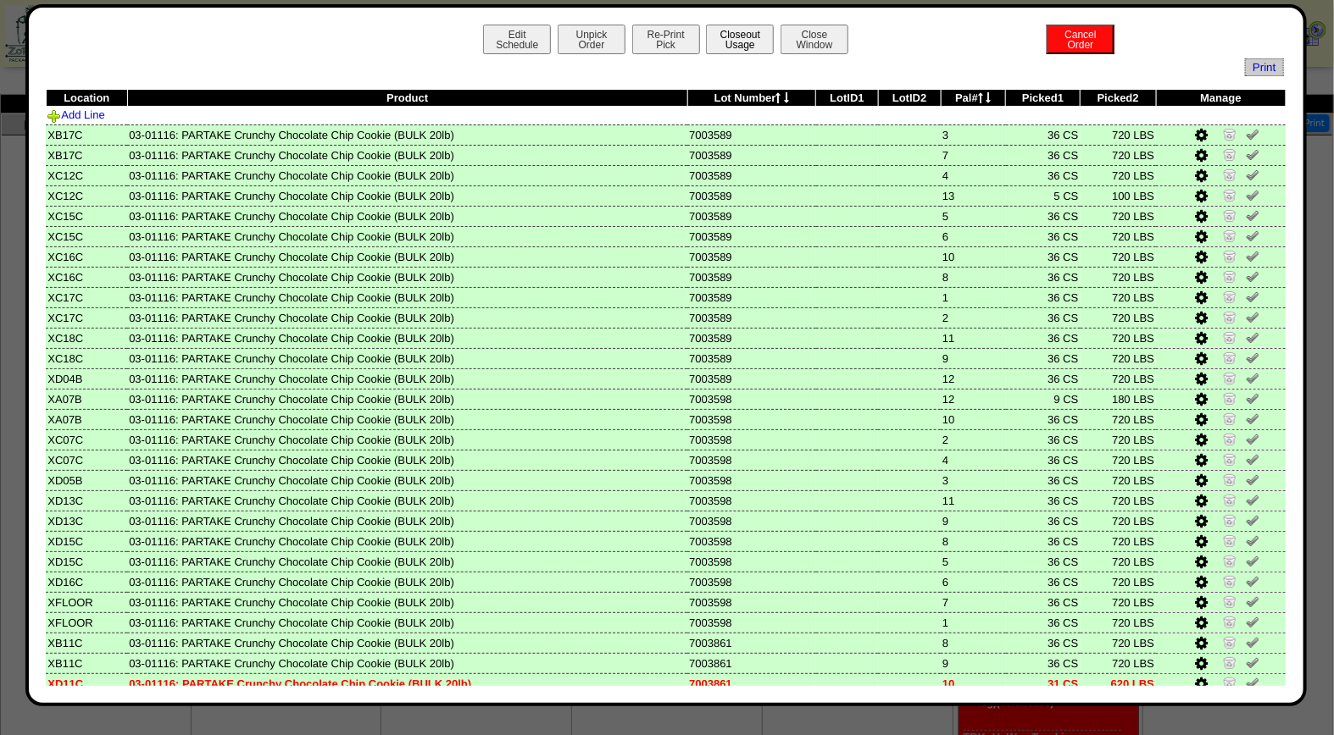
click at [752, 36] on button "Closeout Usage" at bounding box center [740, 40] width 68 height 30
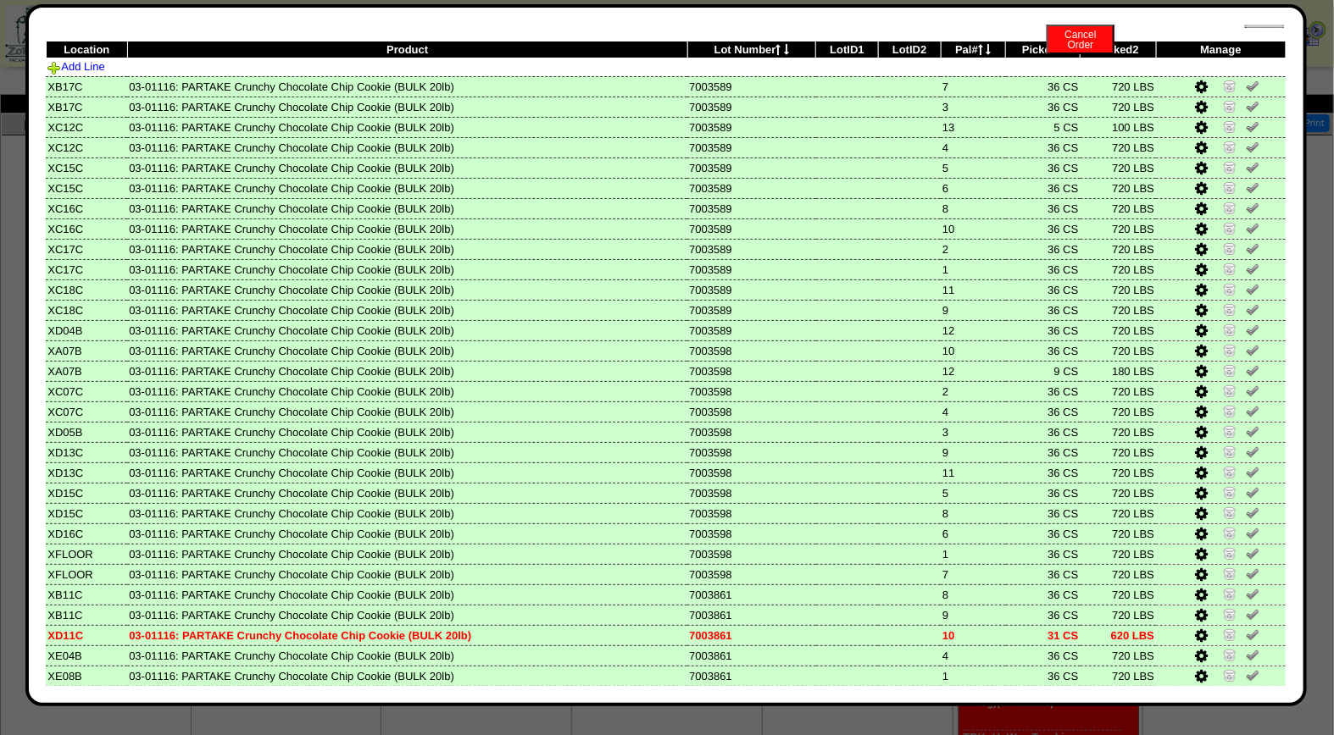
scroll to position [80, 0]
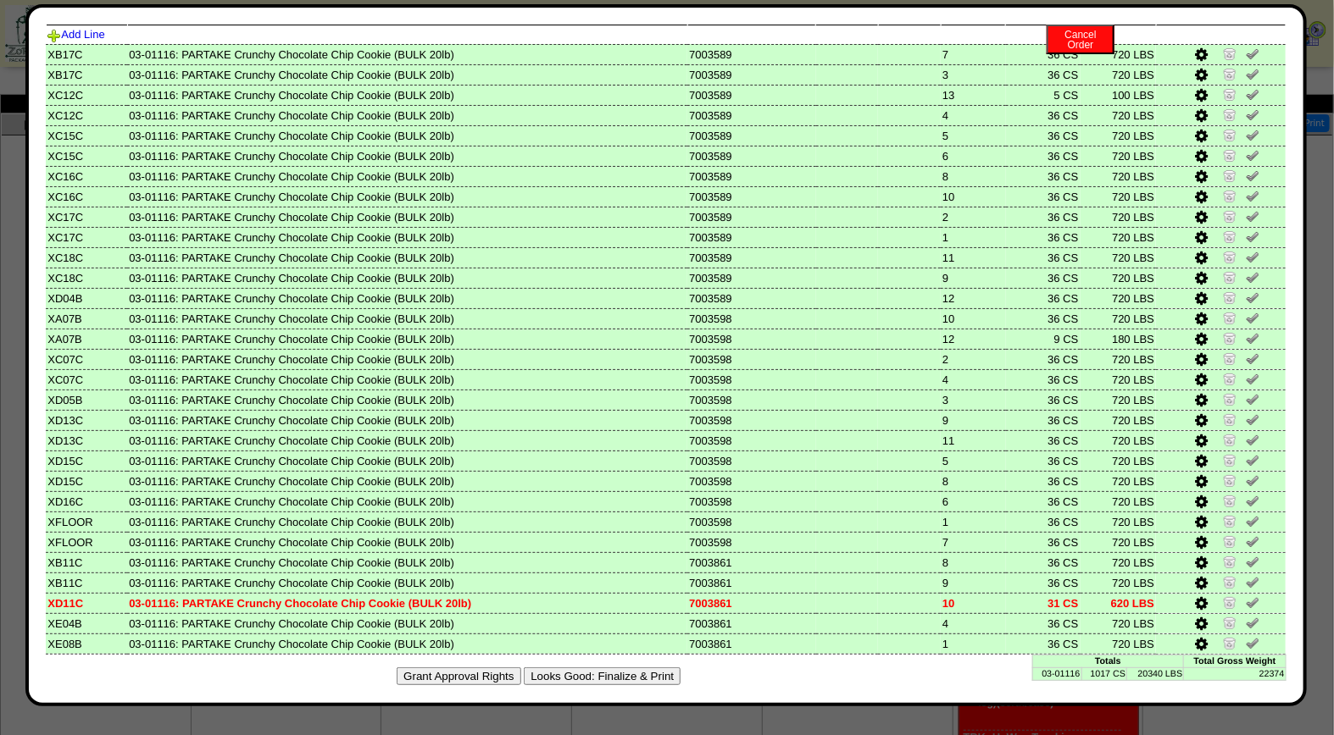
click at [636, 668] on button "Looks Good: Finalize & Print" at bounding box center [602, 677] width 157 height 18
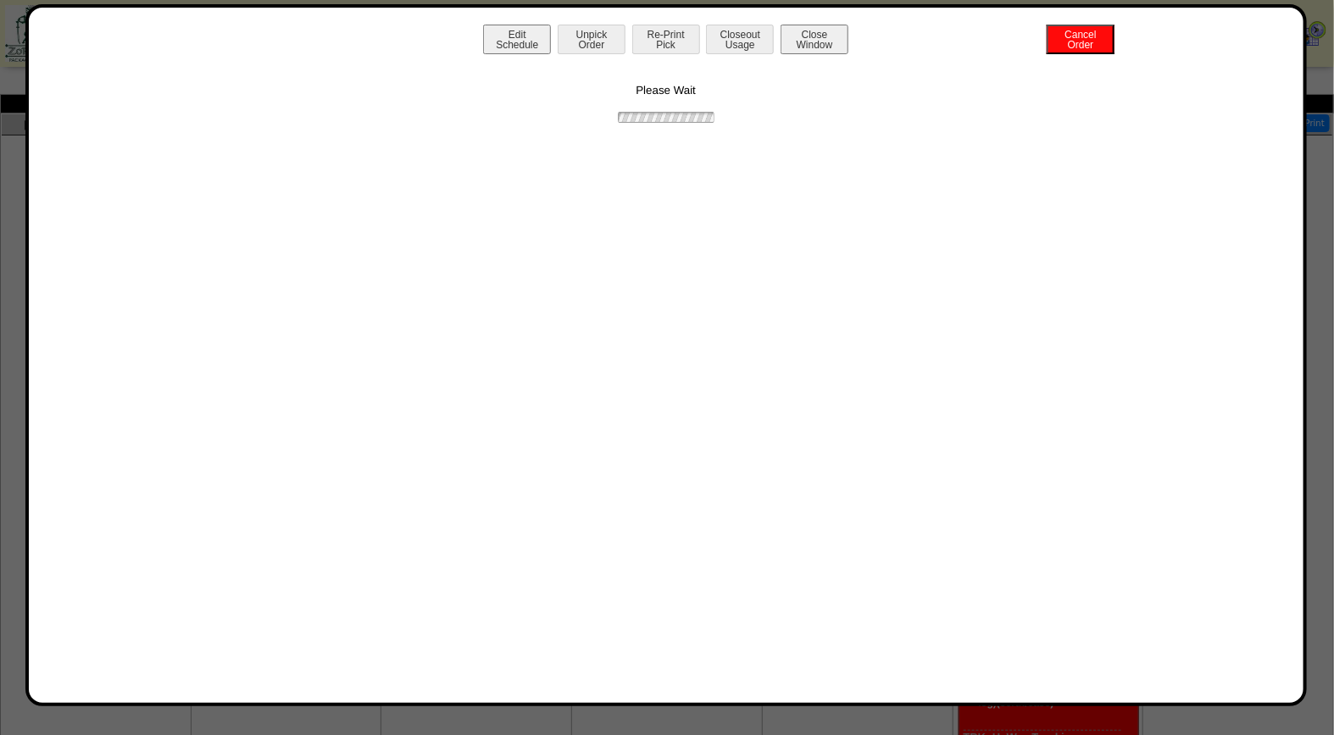
scroll to position [0, 0]
click at [666, 31] on button "Print BOL" at bounding box center [666, 40] width 68 height 30
